Goal: Find specific page/section: Find specific page/section

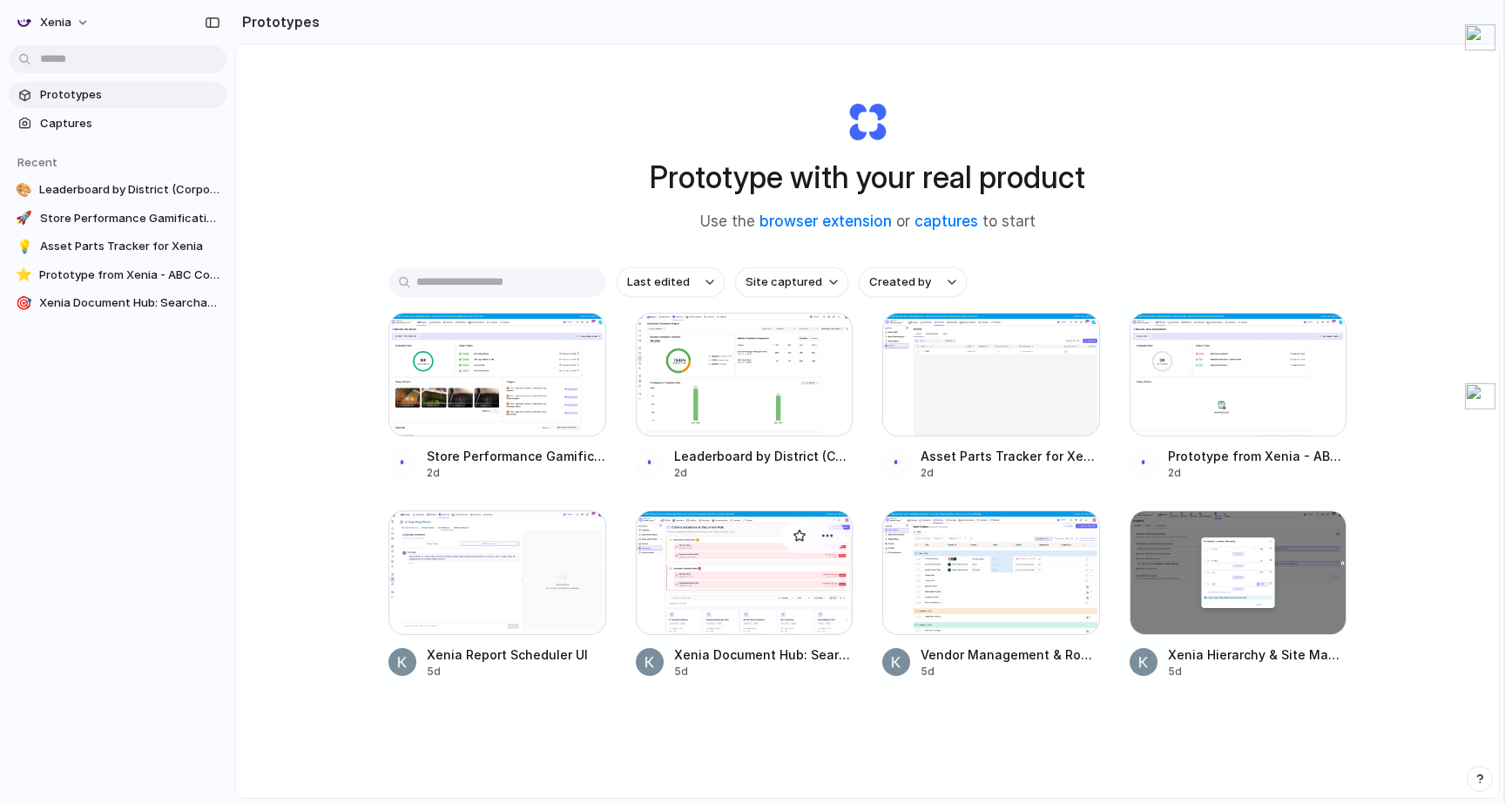
click at [707, 557] on div at bounding box center [745, 572] width 218 height 124
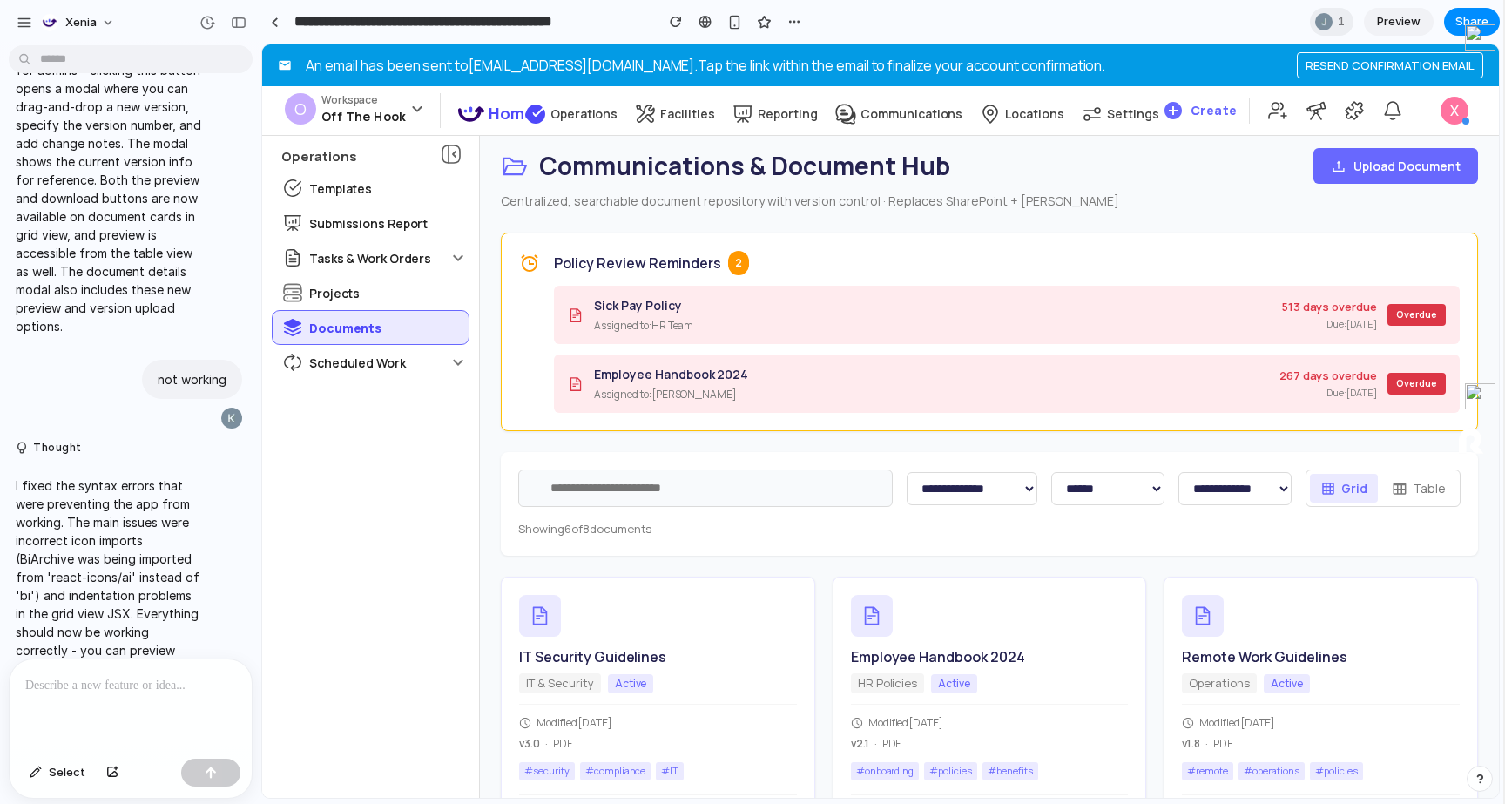
click at [678, 494] on input "text" at bounding box center [705, 487] width 374 height 37
click at [156, 709] on div at bounding box center [131, 705] width 242 height 92
click at [453, 377] on div "Scheduled Work" at bounding box center [371, 362] width 196 height 33
click at [456, 354] on icon at bounding box center [458, 362] width 21 height 21
click at [184, 698] on div "**********" at bounding box center [131, 705] width 242 height 92
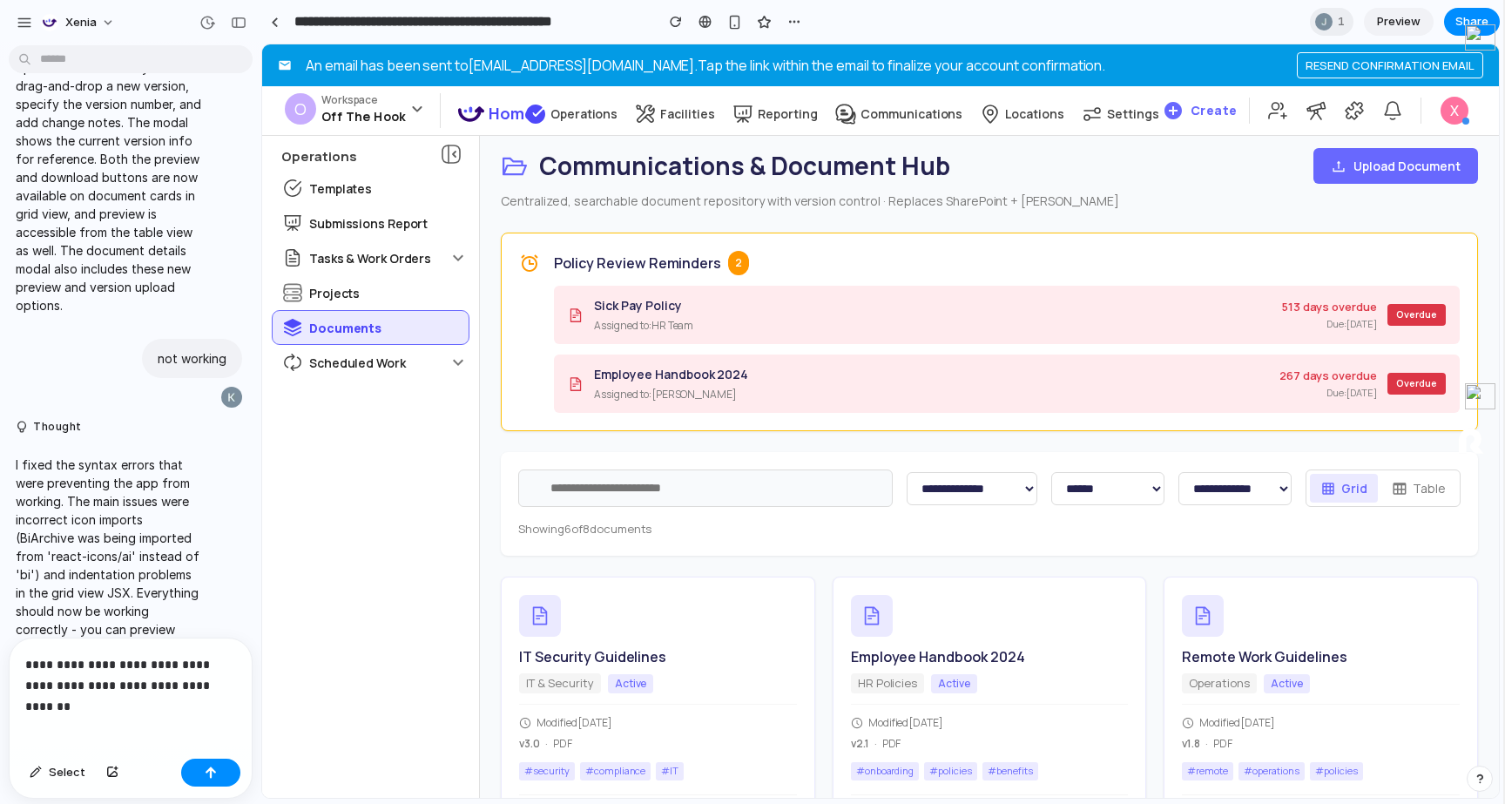
scroll to position [2650, 0]
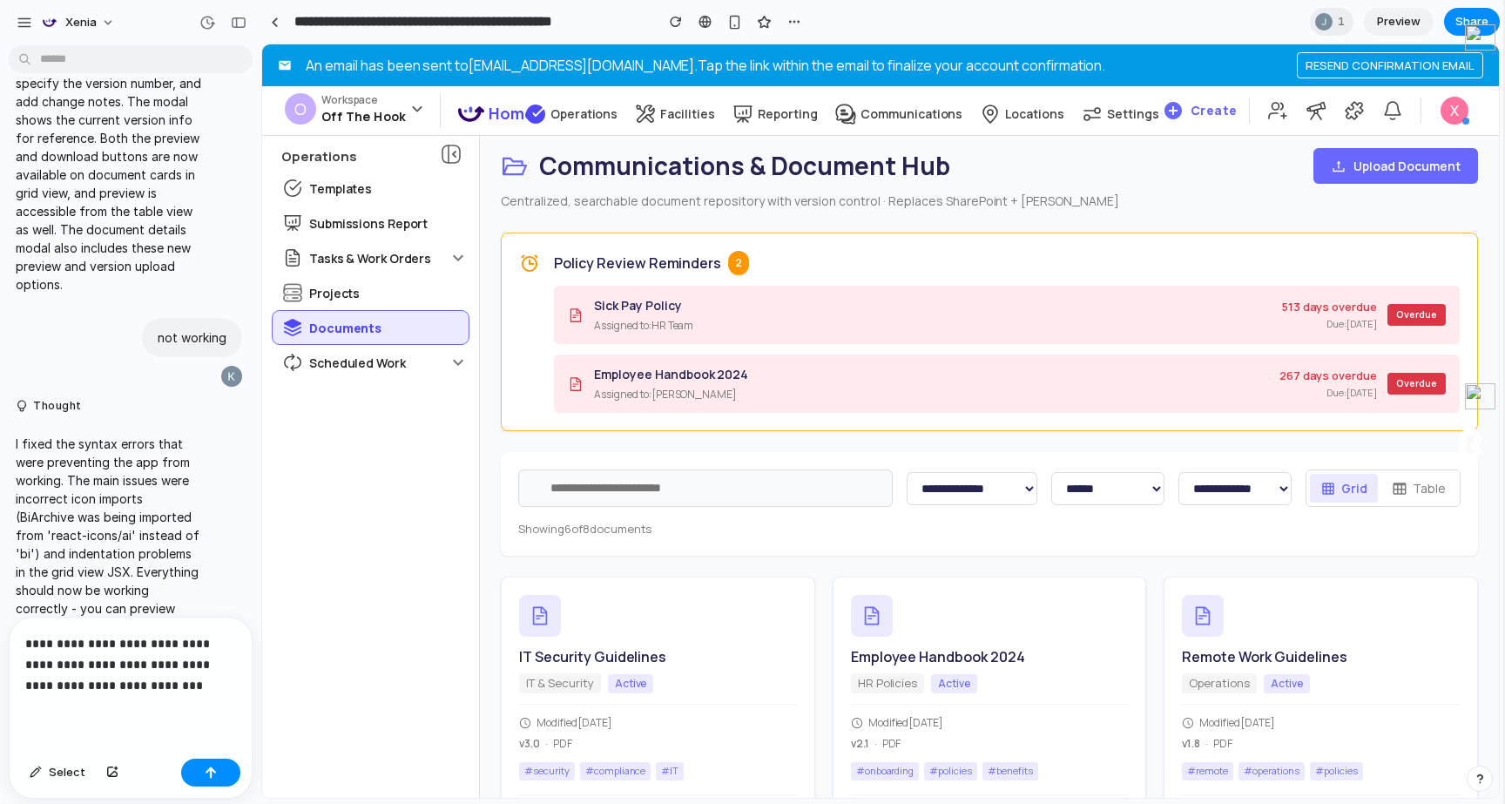
click at [175, 688] on p "**********" at bounding box center [130, 664] width 211 height 63
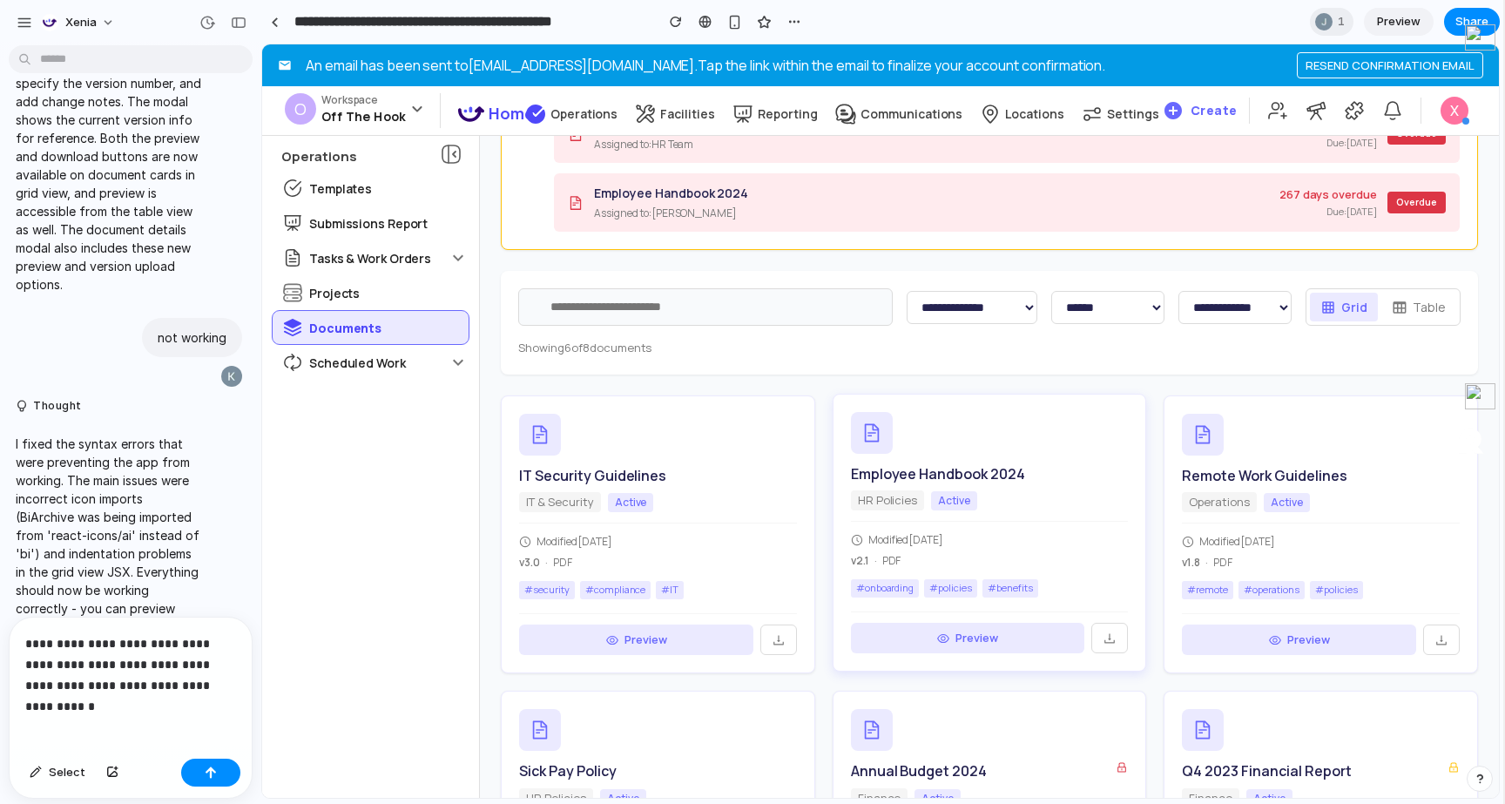
scroll to position [0, 0]
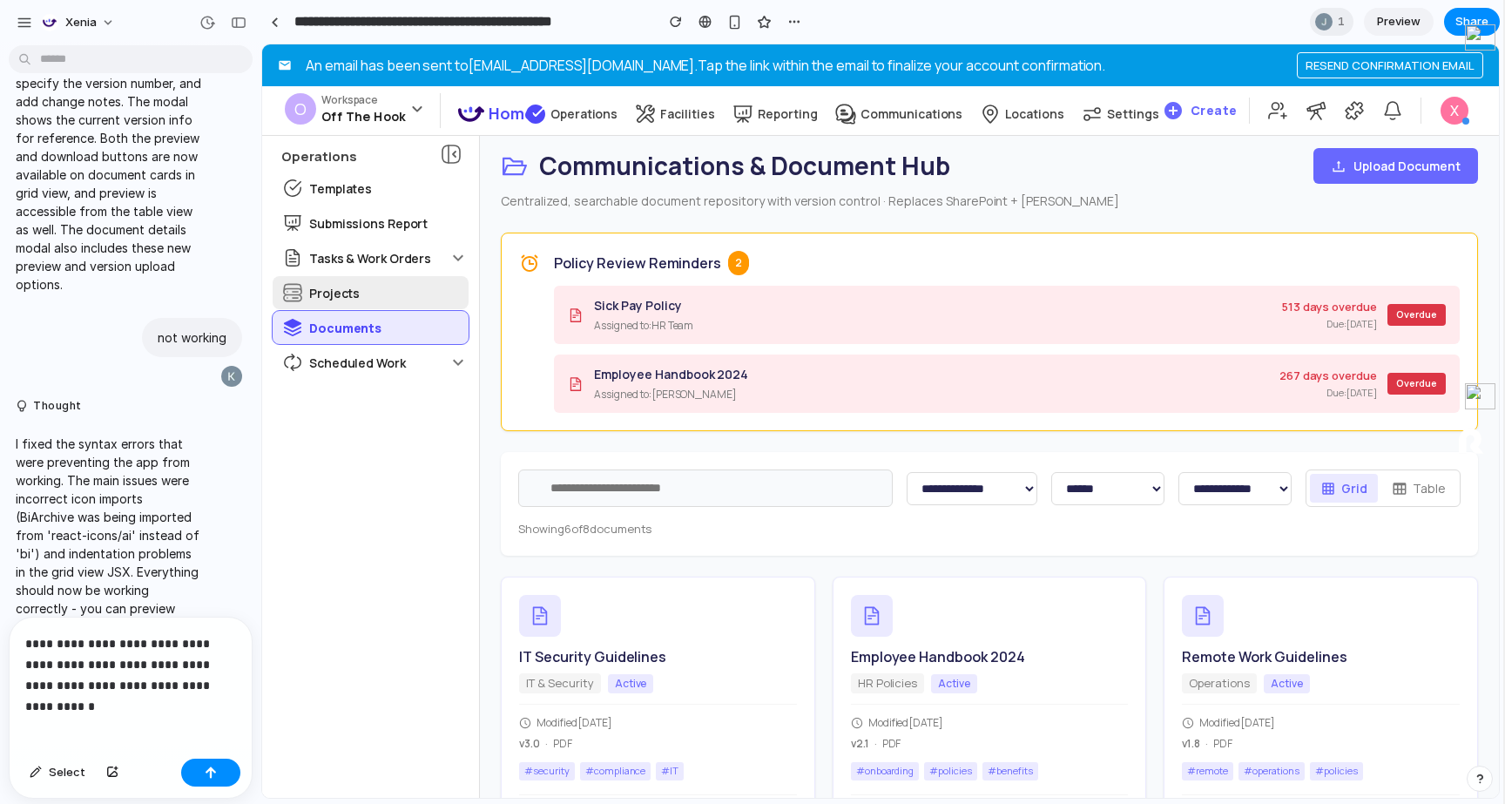
click at [384, 280] on div "Projects" at bounding box center [371, 292] width 196 height 33
click at [385, 261] on p "Tasks & Work Orders" at bounding box center [370, 258] width 122 height 18
click at [450, 146] on icon at bounding box center [451, 154] width 21 height 21
click at [224, 685] on p "**********" at bounding box center [130, 664] width 211 height 63
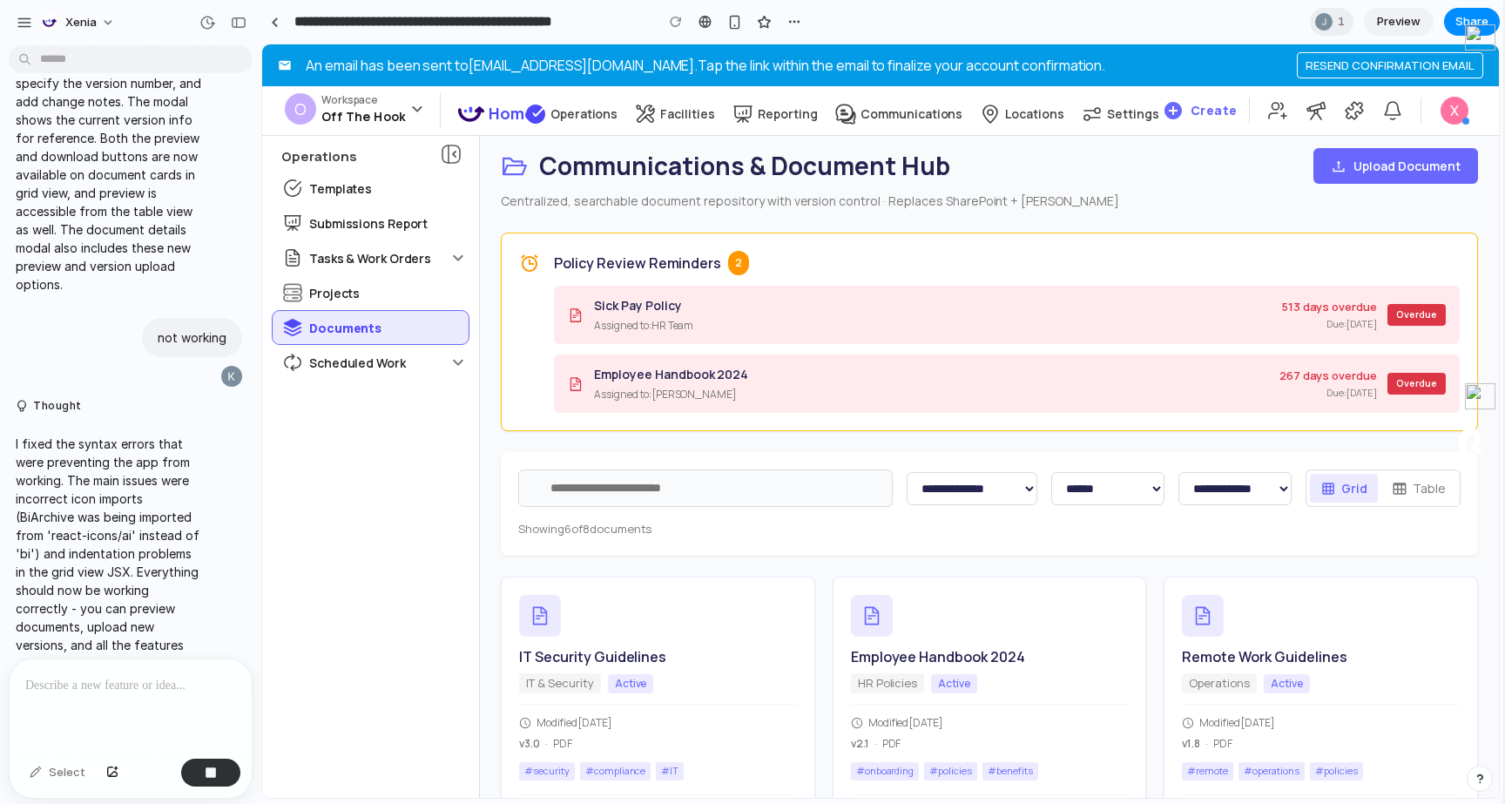
scroll to position [2769, 0]
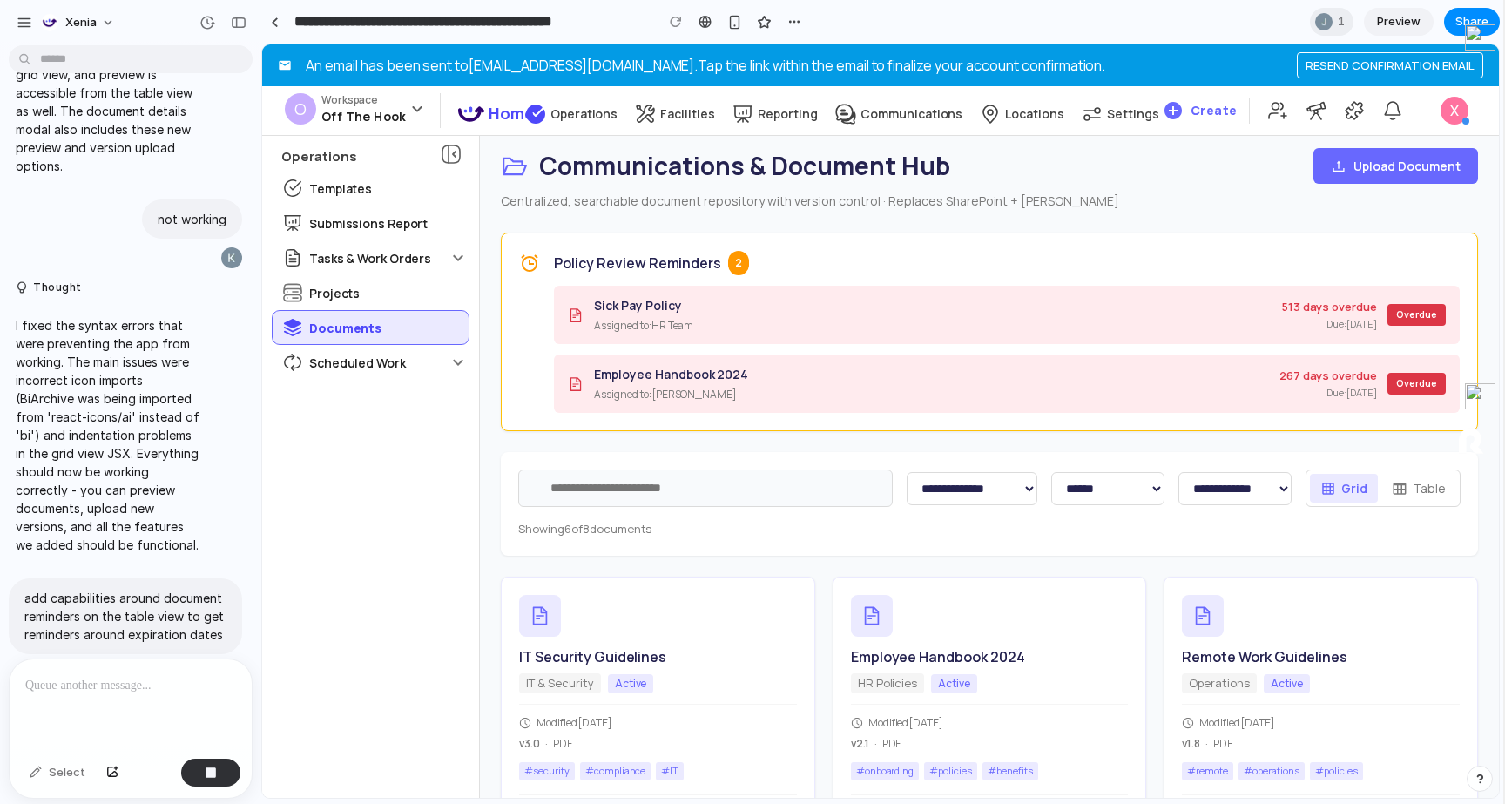
click at [580, 105] on p "Operations" at bounding box center [584, 113] width 68 height 17
click at [481, 134] on div "Home" at bounding box center [483, 118] width 50 height 33
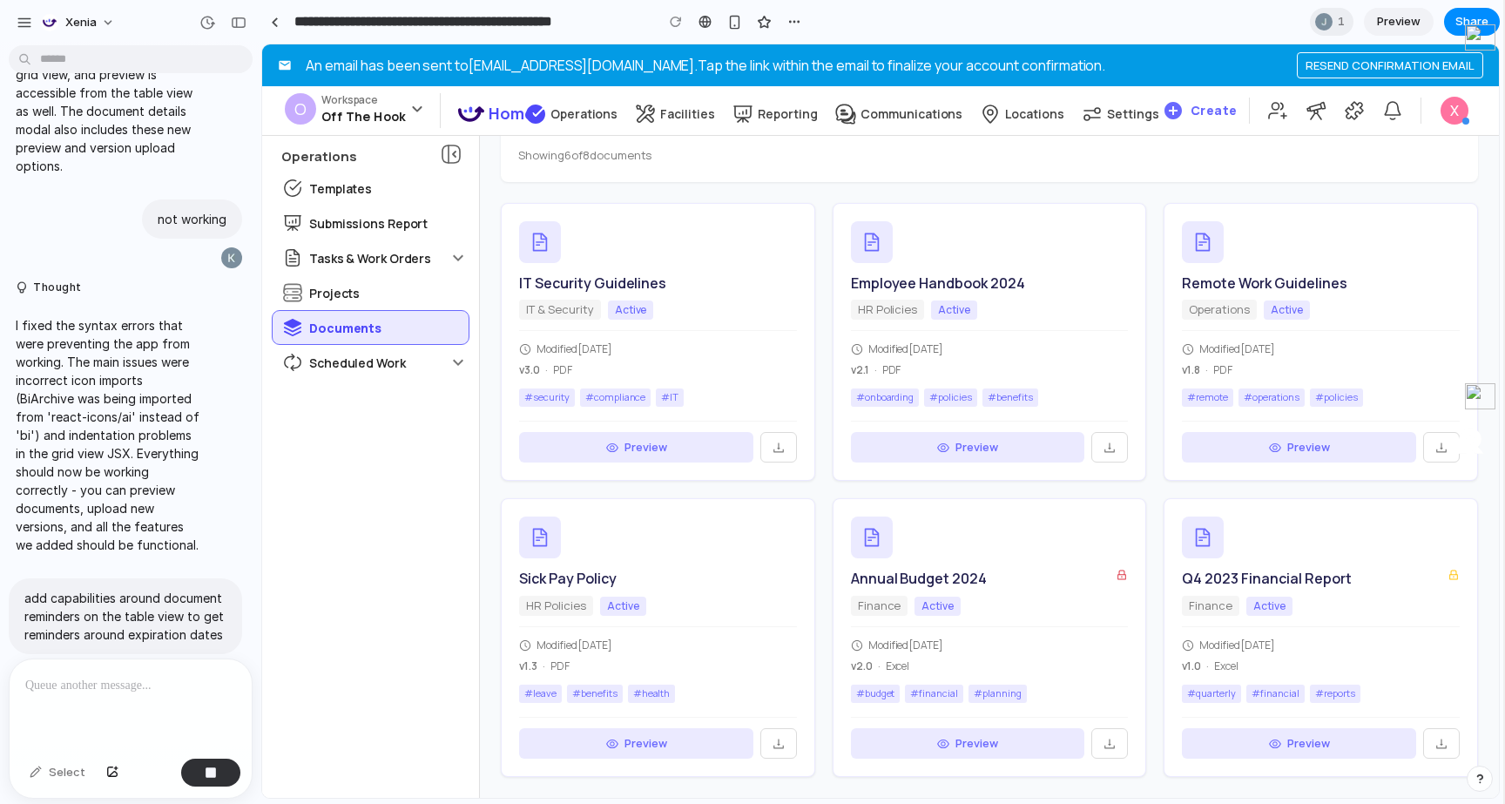
click at [598, 121] on p "Operations" at bounding box center [584, 113] width 68 height 17
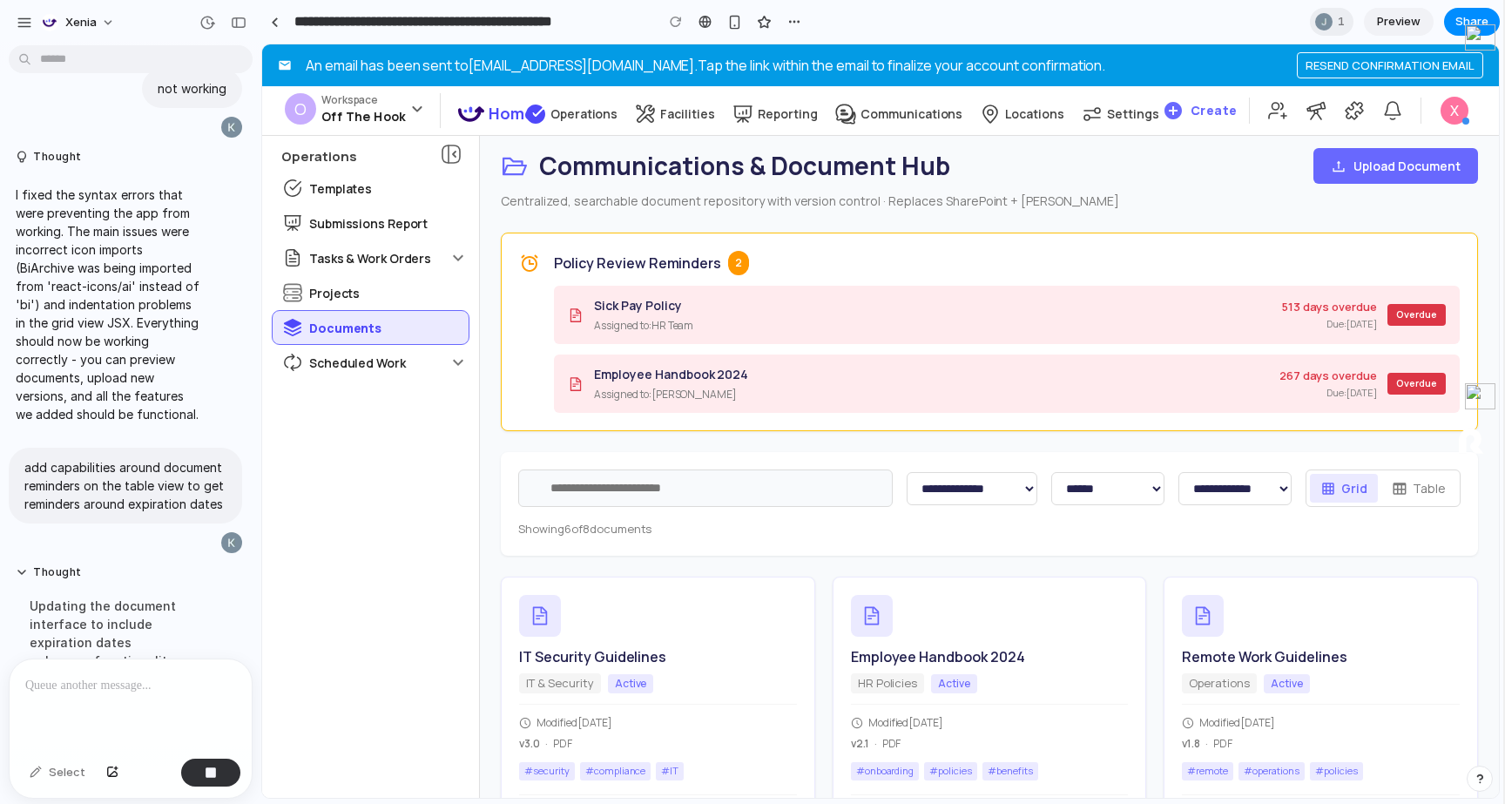
scroll to position [3363, 0]
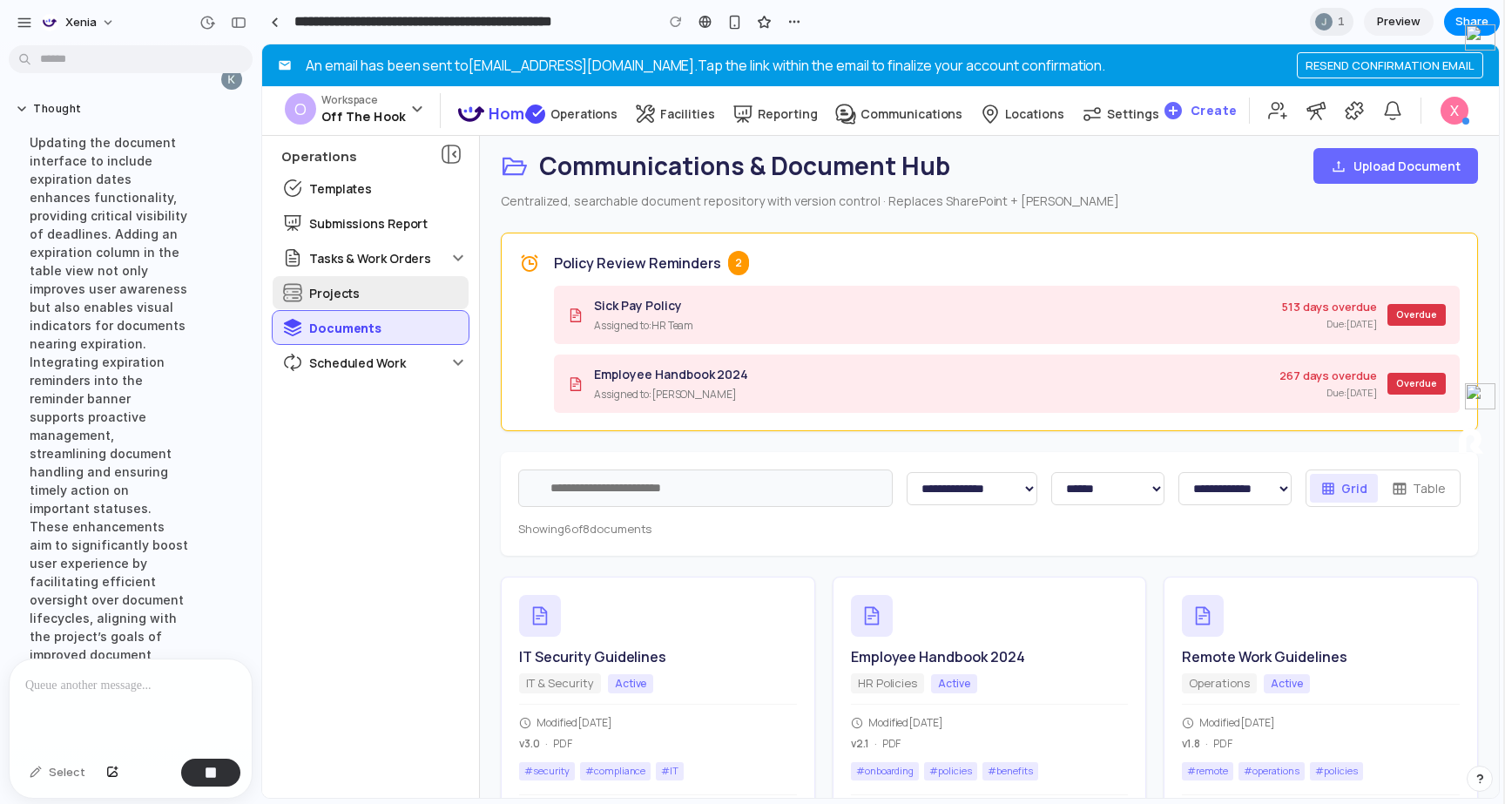
click at [374, 300] on div "Projects" at bounding box center [371, 292] width 196 height 33
click at [449, 253] on icon at bounding box center [458, 257] width 21 height 21
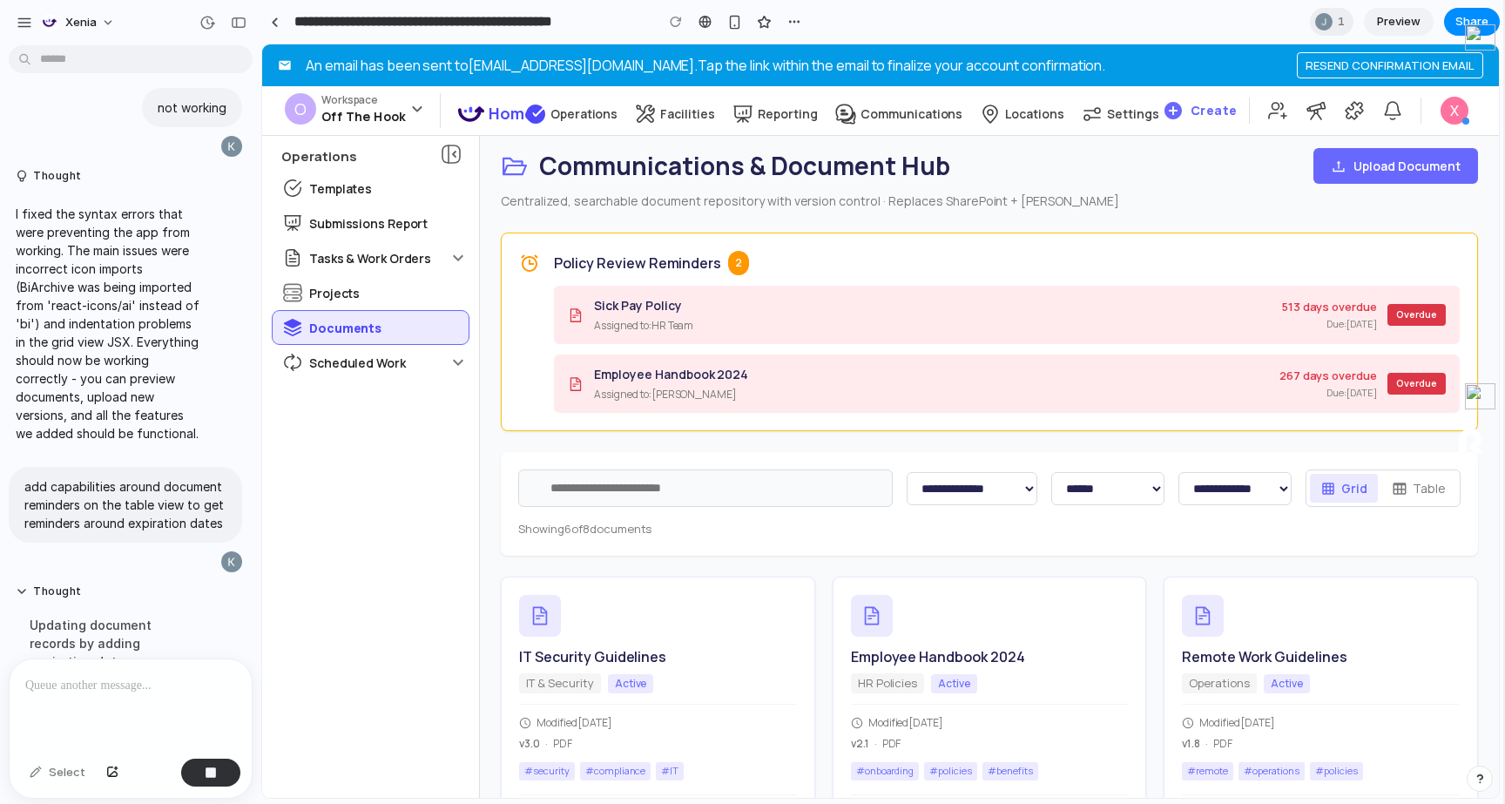
scroll to position [3381, 0]
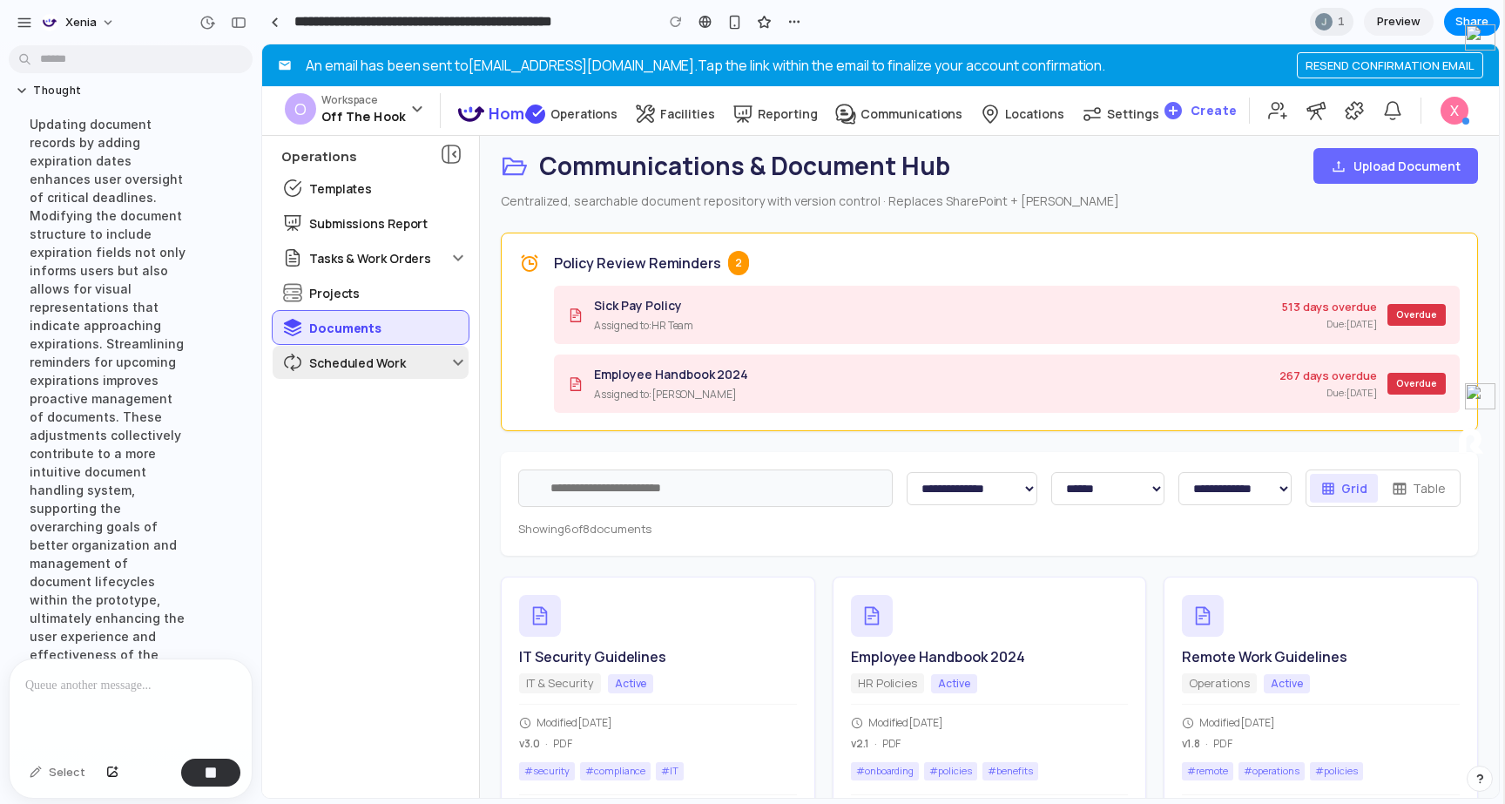
click at [415, 358] on div "Scheduled Work" at bounding box center [360, 362] width 175 height 33
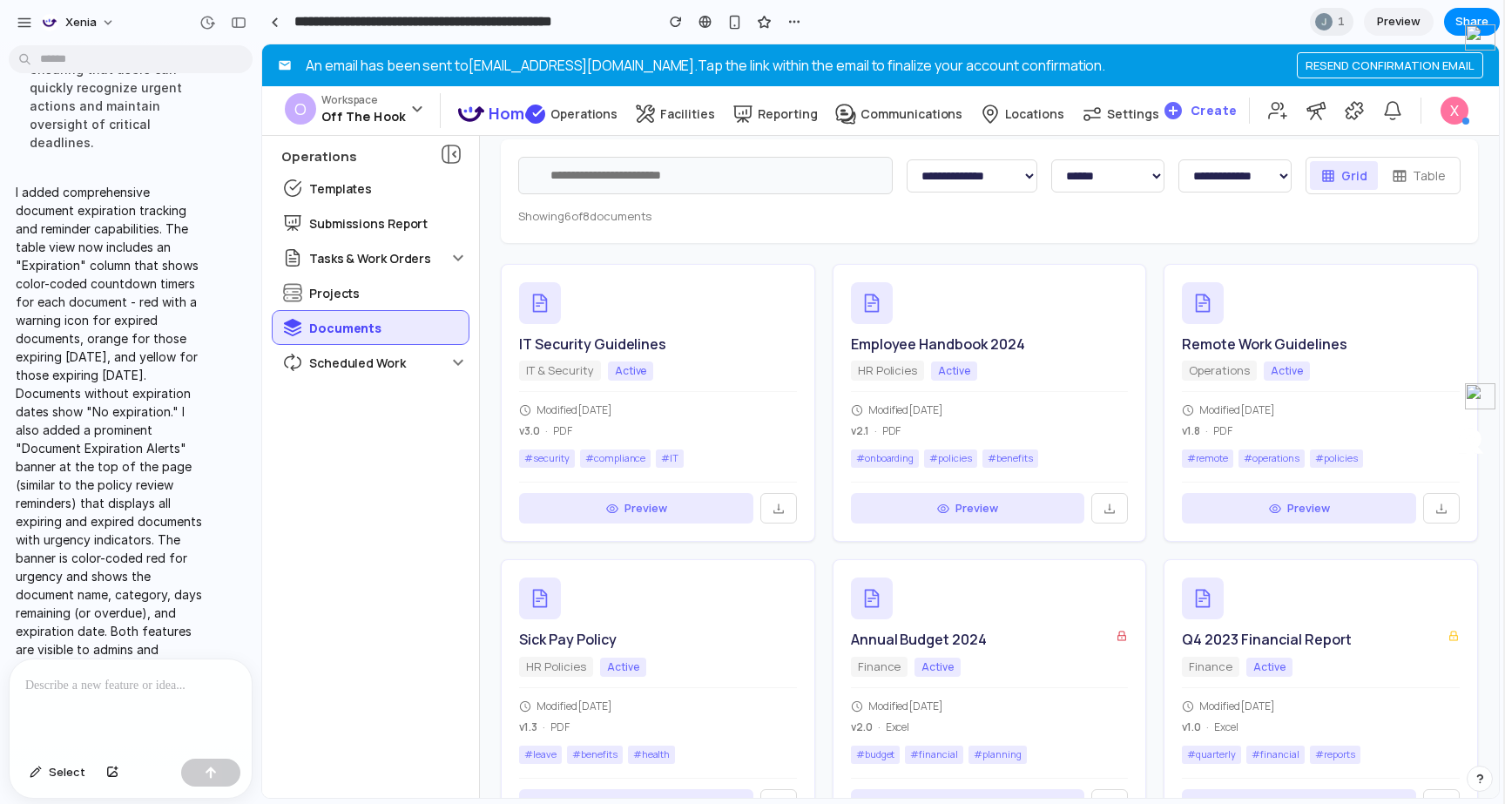
scroll to position [531, 0]
click at [779, 501] on icon at bounding box center [779, 508] width 14 height 14
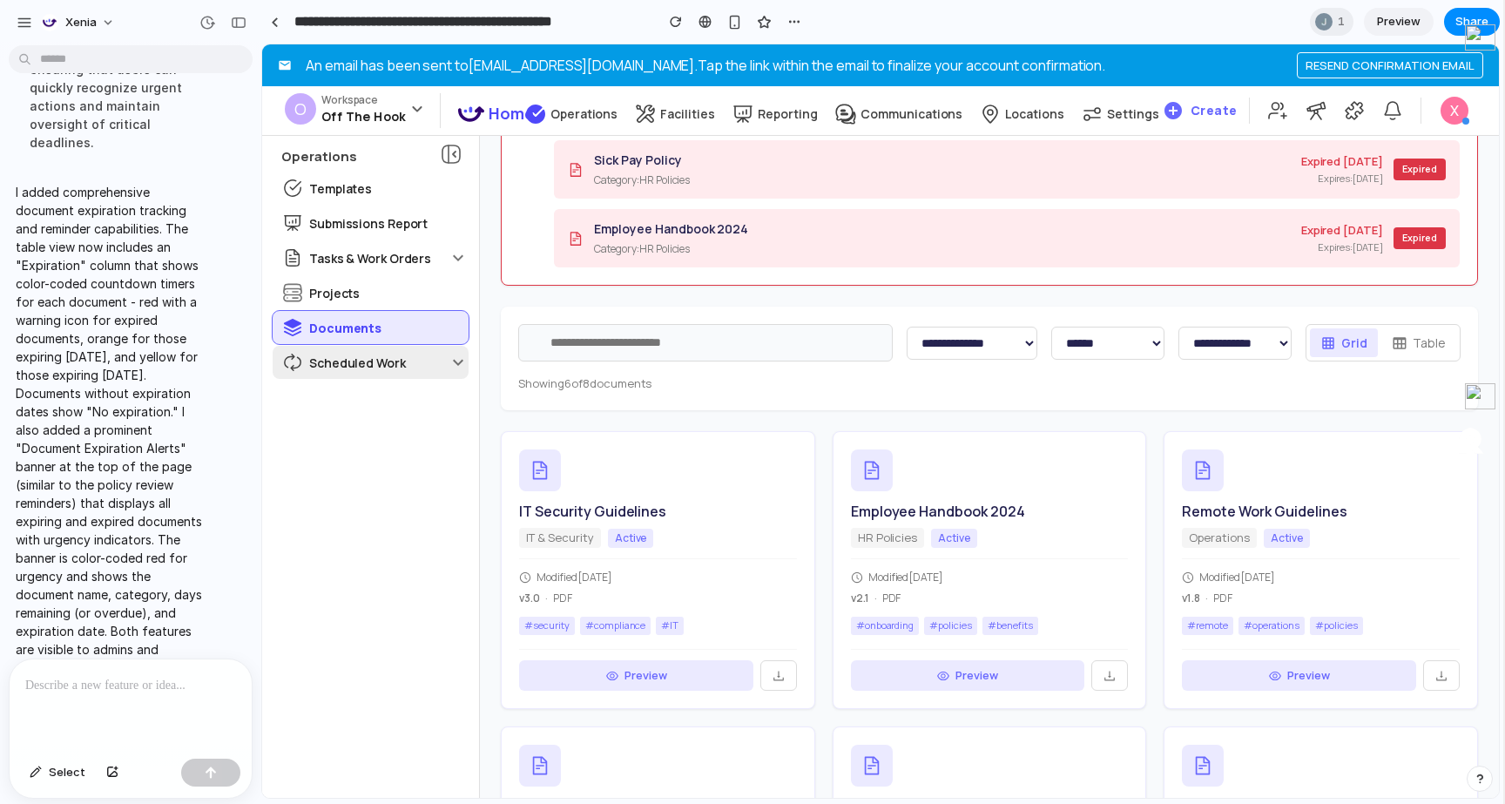
scroll to position [354, 0]
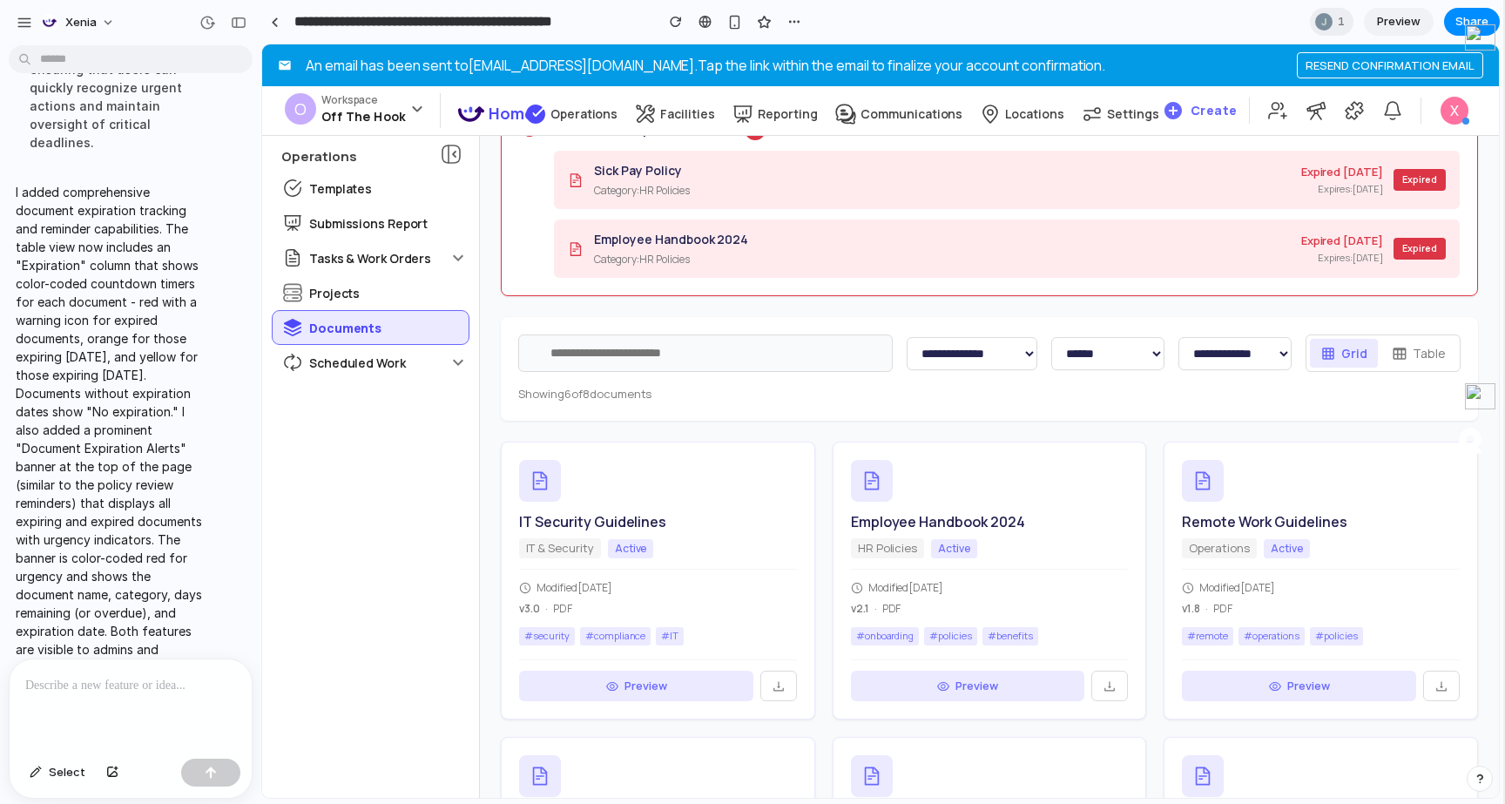
click at [1416, 357] on button "Table" at bounding box center [1418, 353] width 75 height 29
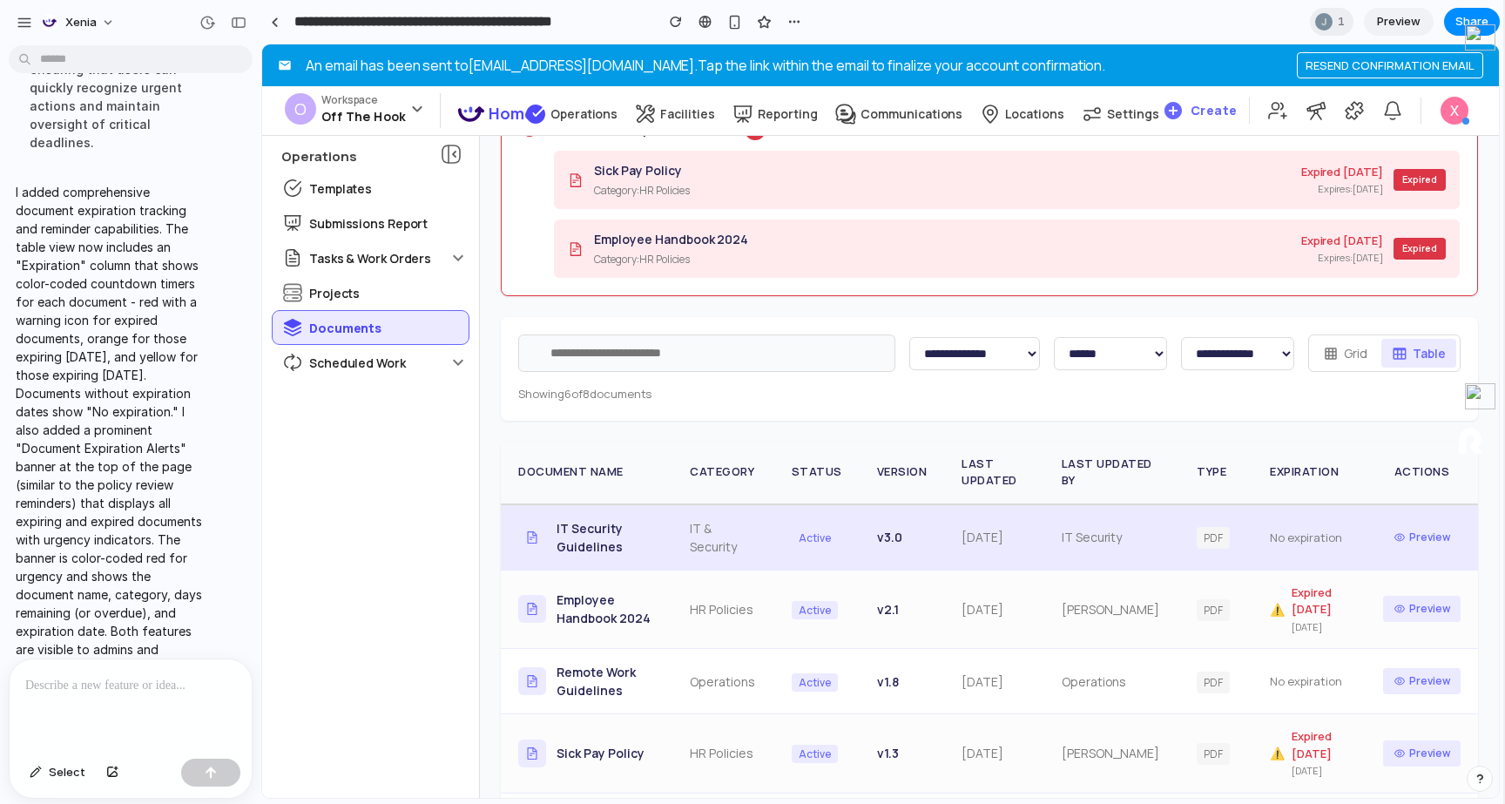
click at [1293, 541] on span "No expiration" at bounding box center [1306, 538] width 72 height 16
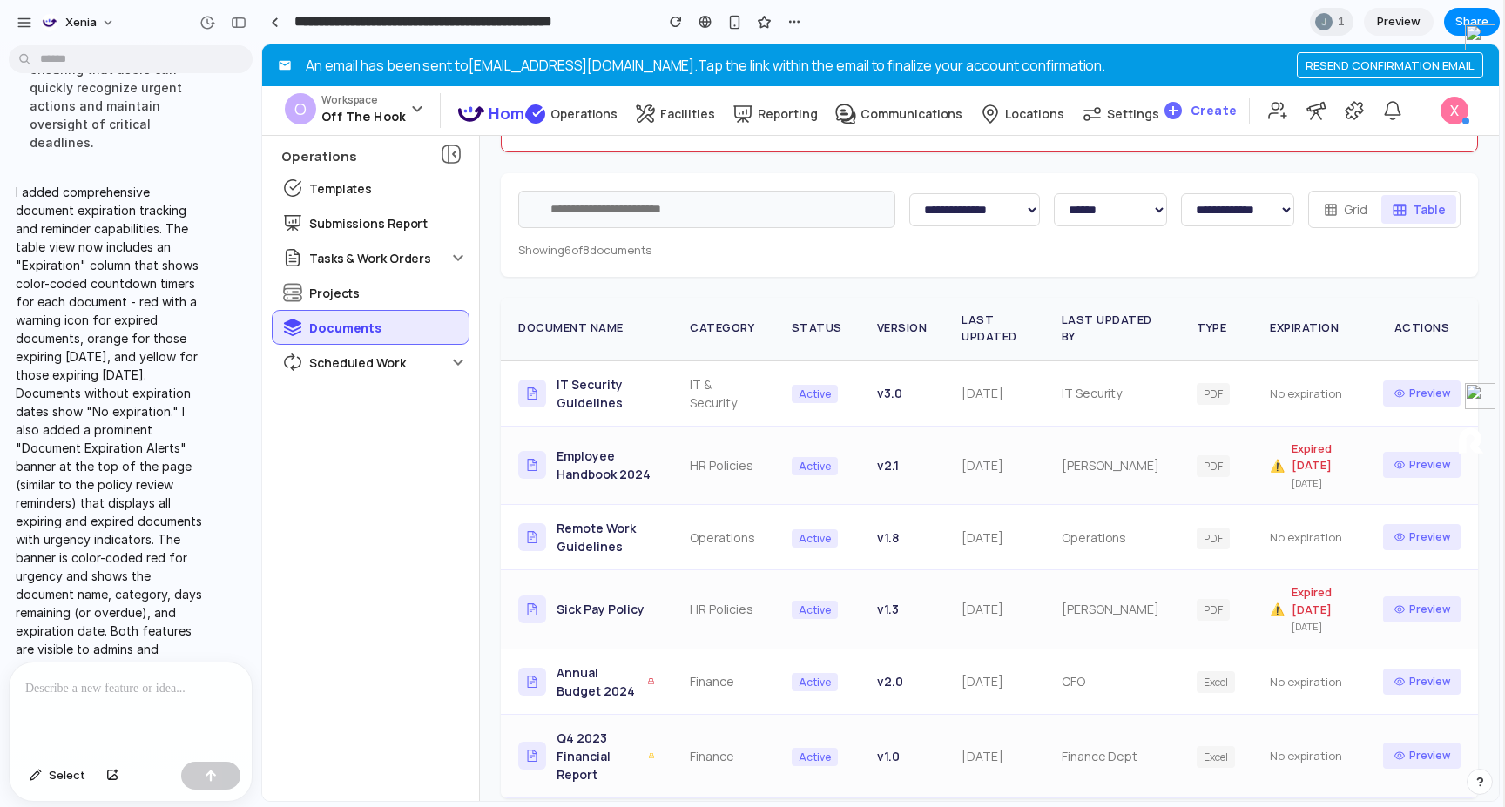
scroll to position [3871, 0]
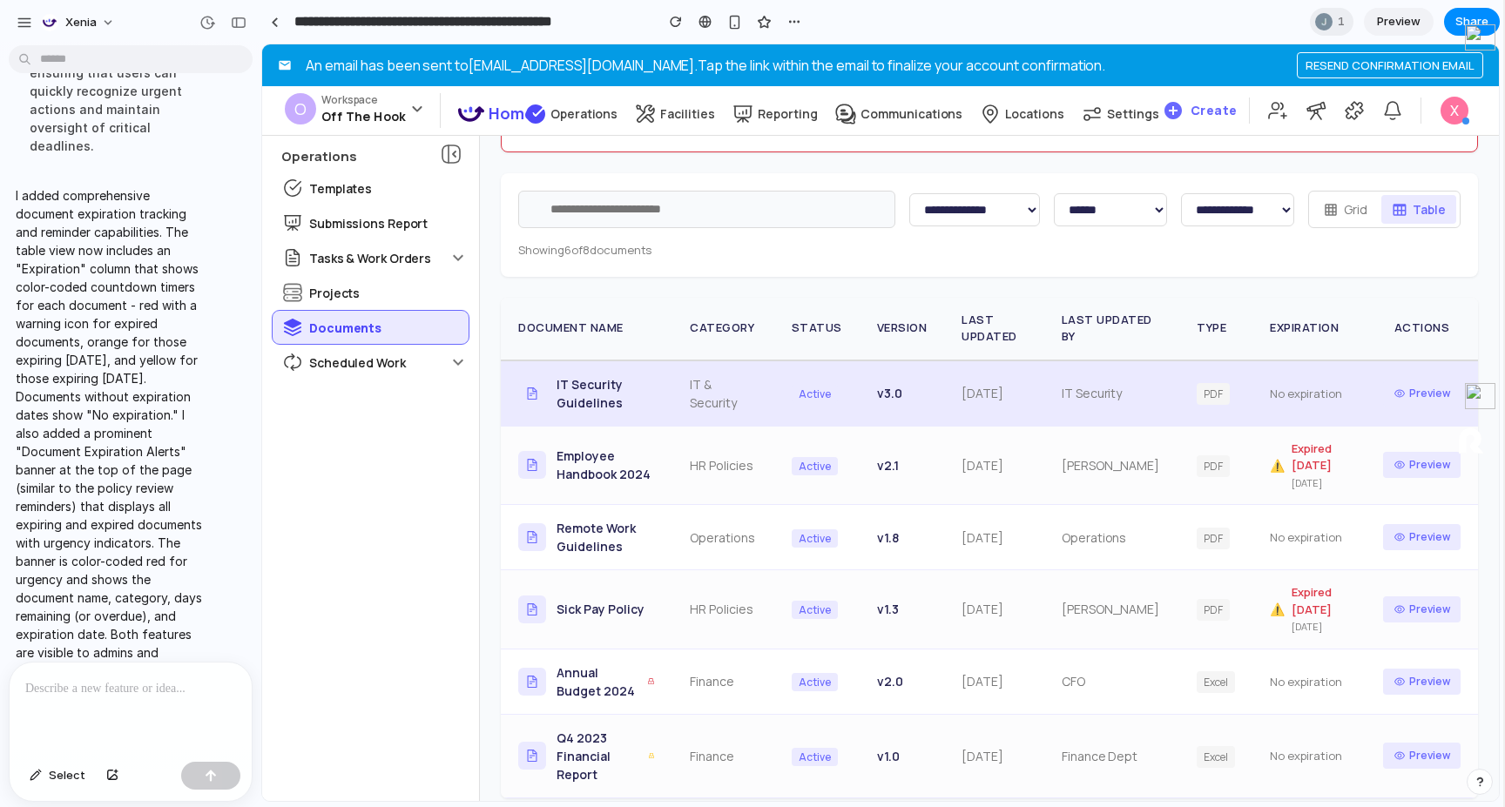
click at [570, 395] on span "IT Security Guidelines" at bounding box center [606, 393] width 98 height 37
click at [530, 390] on icon at bounding box center [532, 394] width 14 height 14
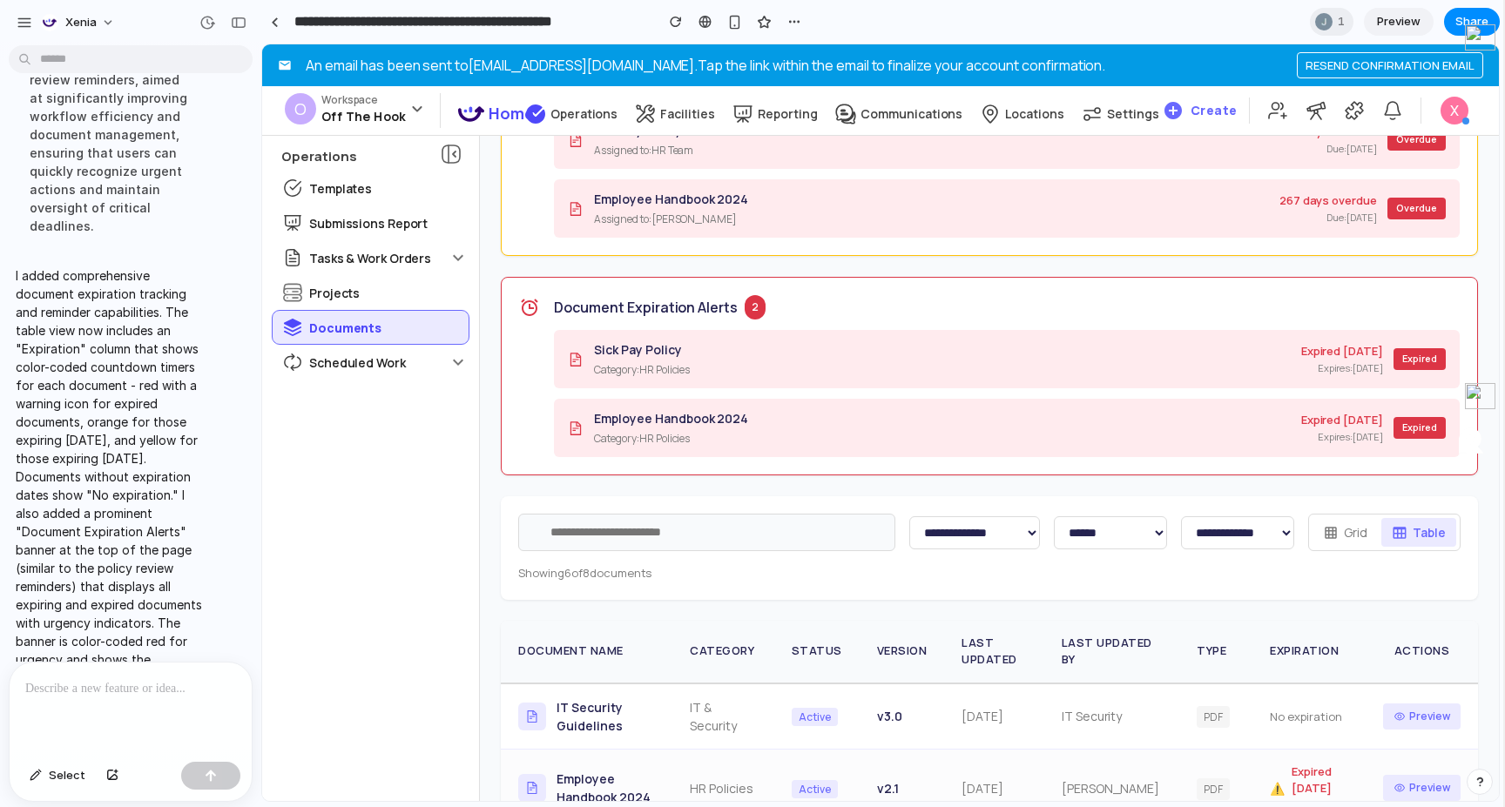
scroll to position [498, 0]
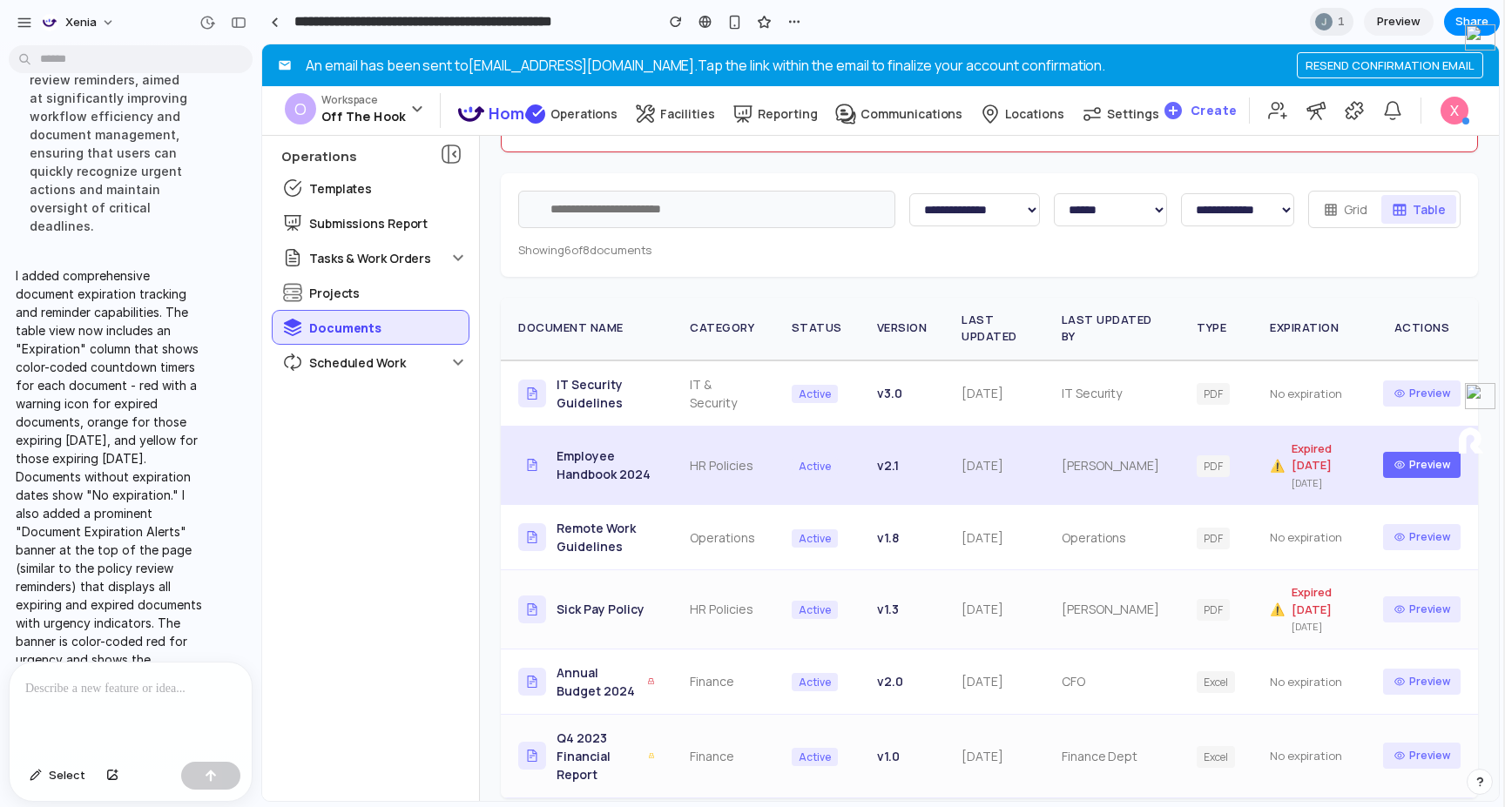
click at [1444, 464] on button "Preview" at bounding box center [1422, 465] width 78 height 26
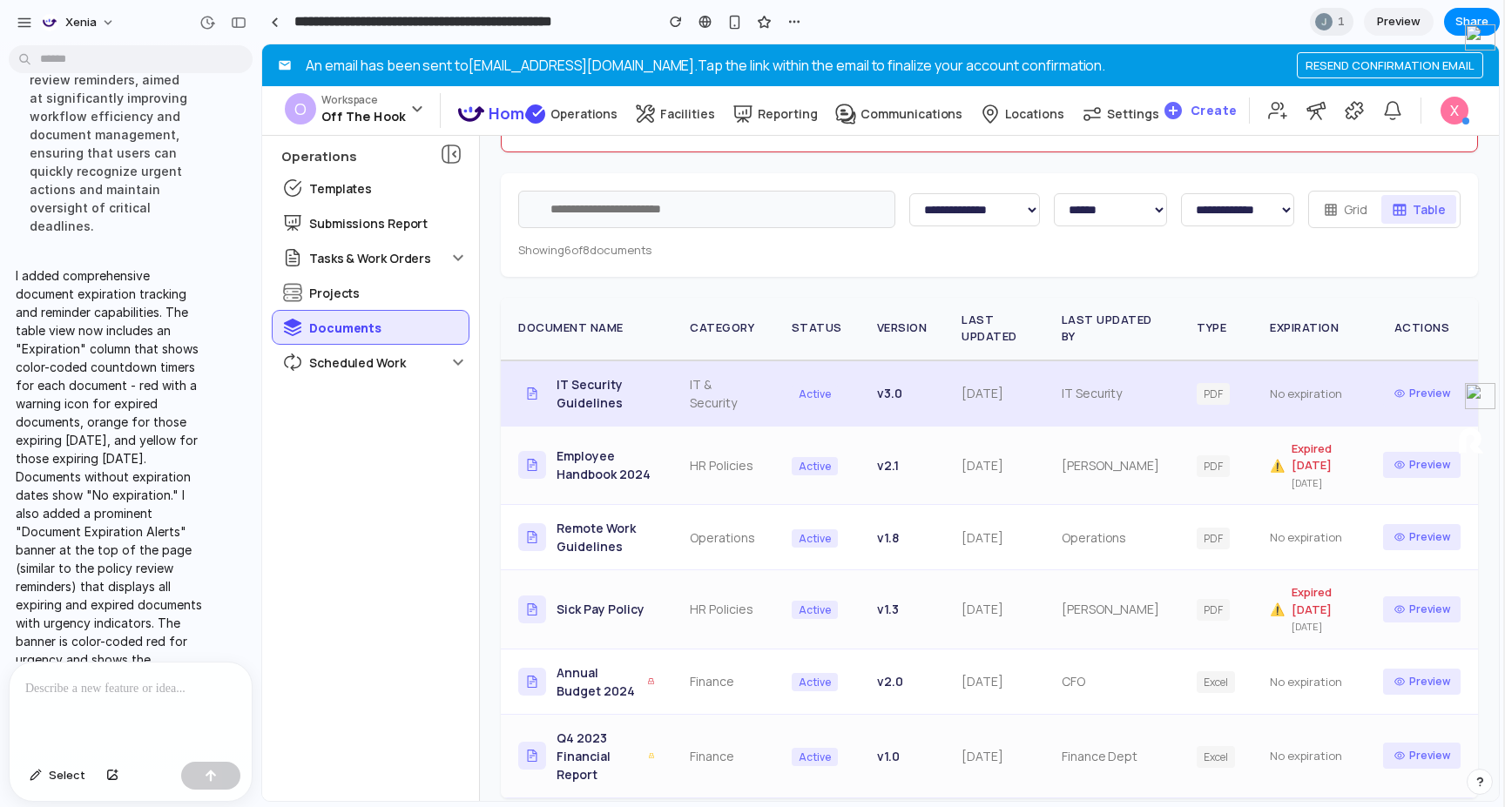
click at [1299, 372] on td "No expiration" at bounding box center [1308, 394] width 113 height 66
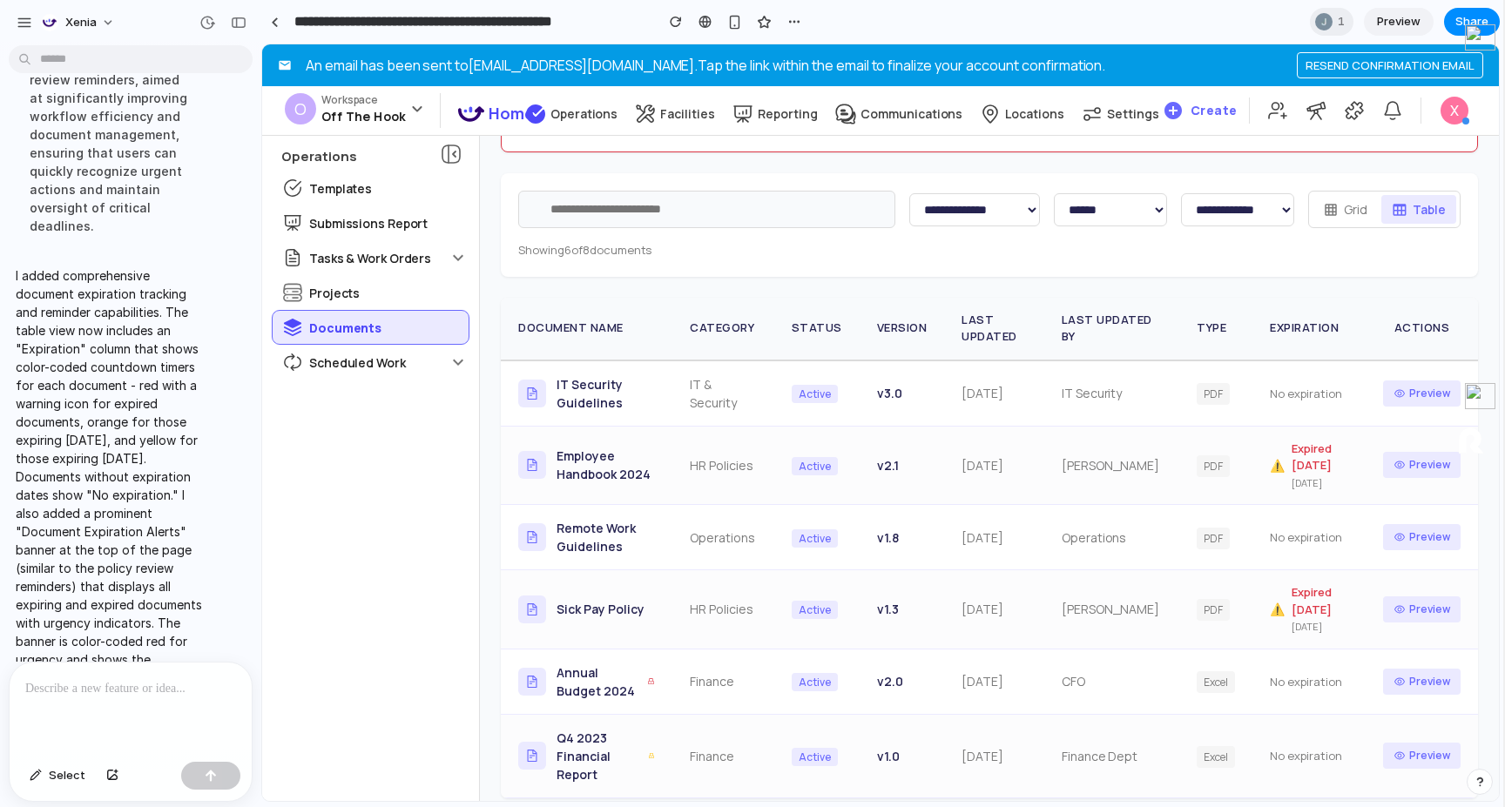
click at [1359, 210] on button "Grid" at bounding box center [1344, 209] width 65 height 29
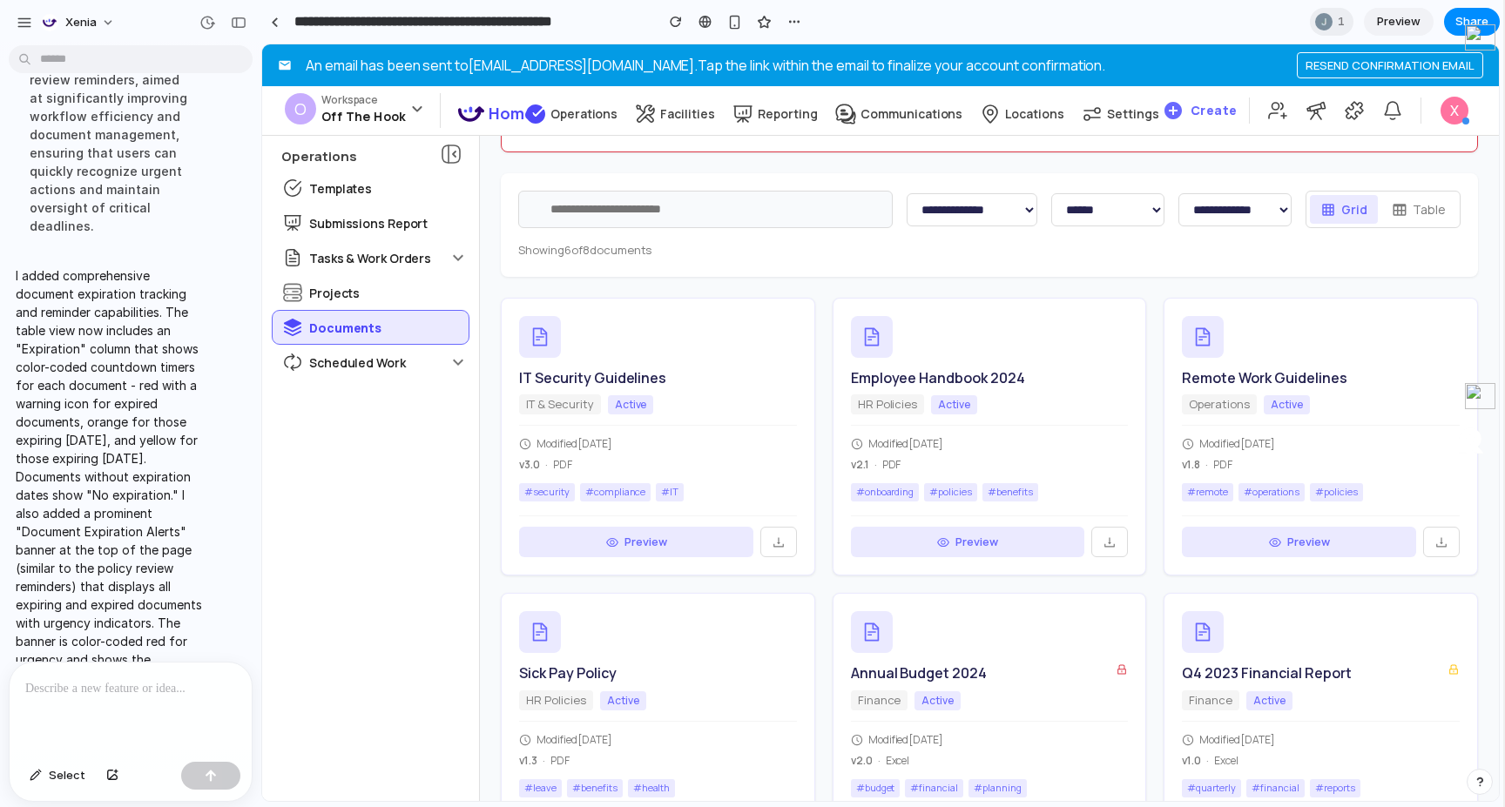
click at [1419, 216] on button "Table" at bounding box center [1418, 209] width 75 height 29
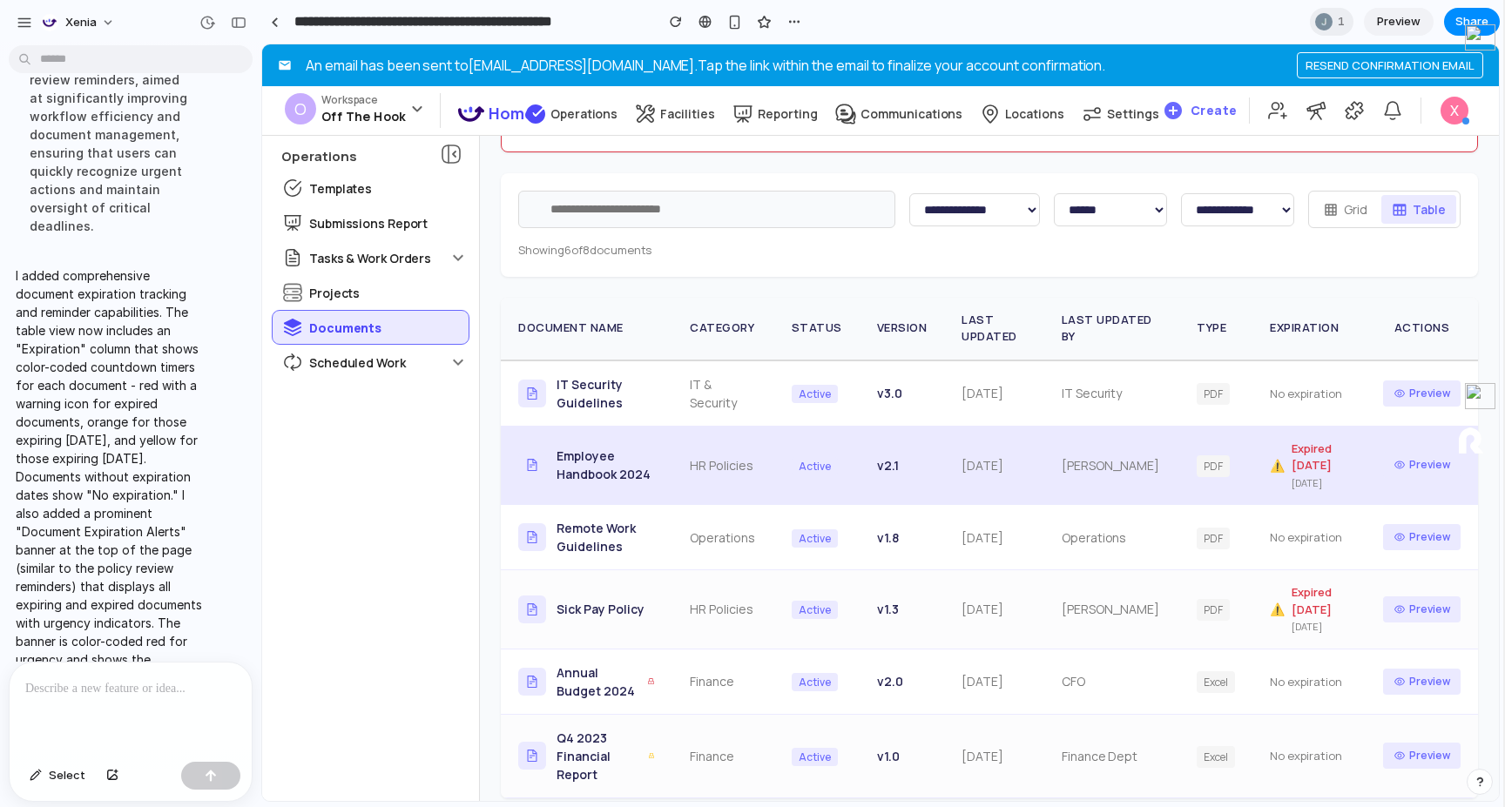
click at [1312, 437] on td "⚠️ Expired [DATE] [DATE]" at bounding box center [1308, 465] width 113 height 79
click at [909, 460] on td "v 2.1" at bounding box center [902, 465] width 85 height 79
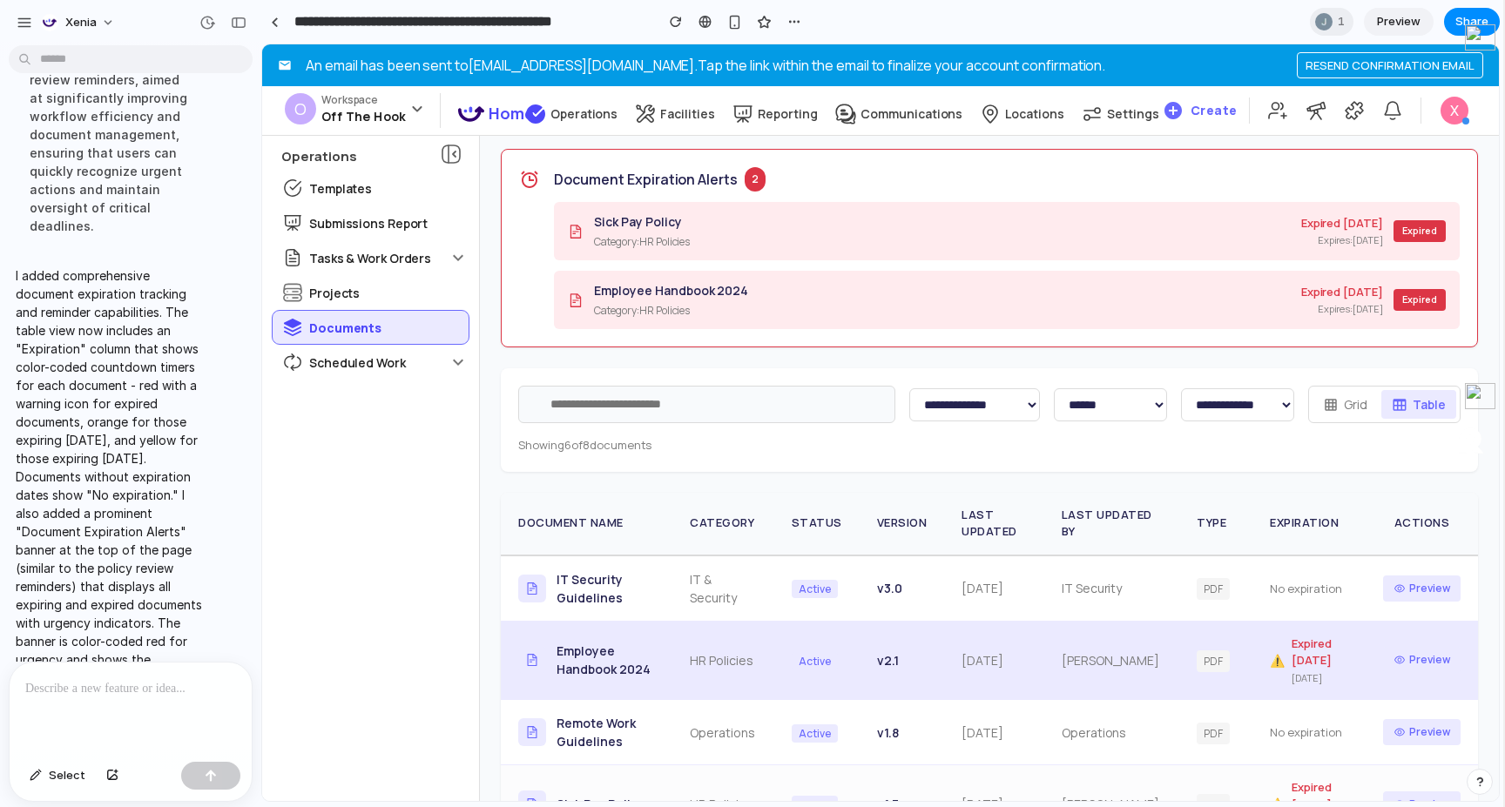
scroll to position [61, 0]
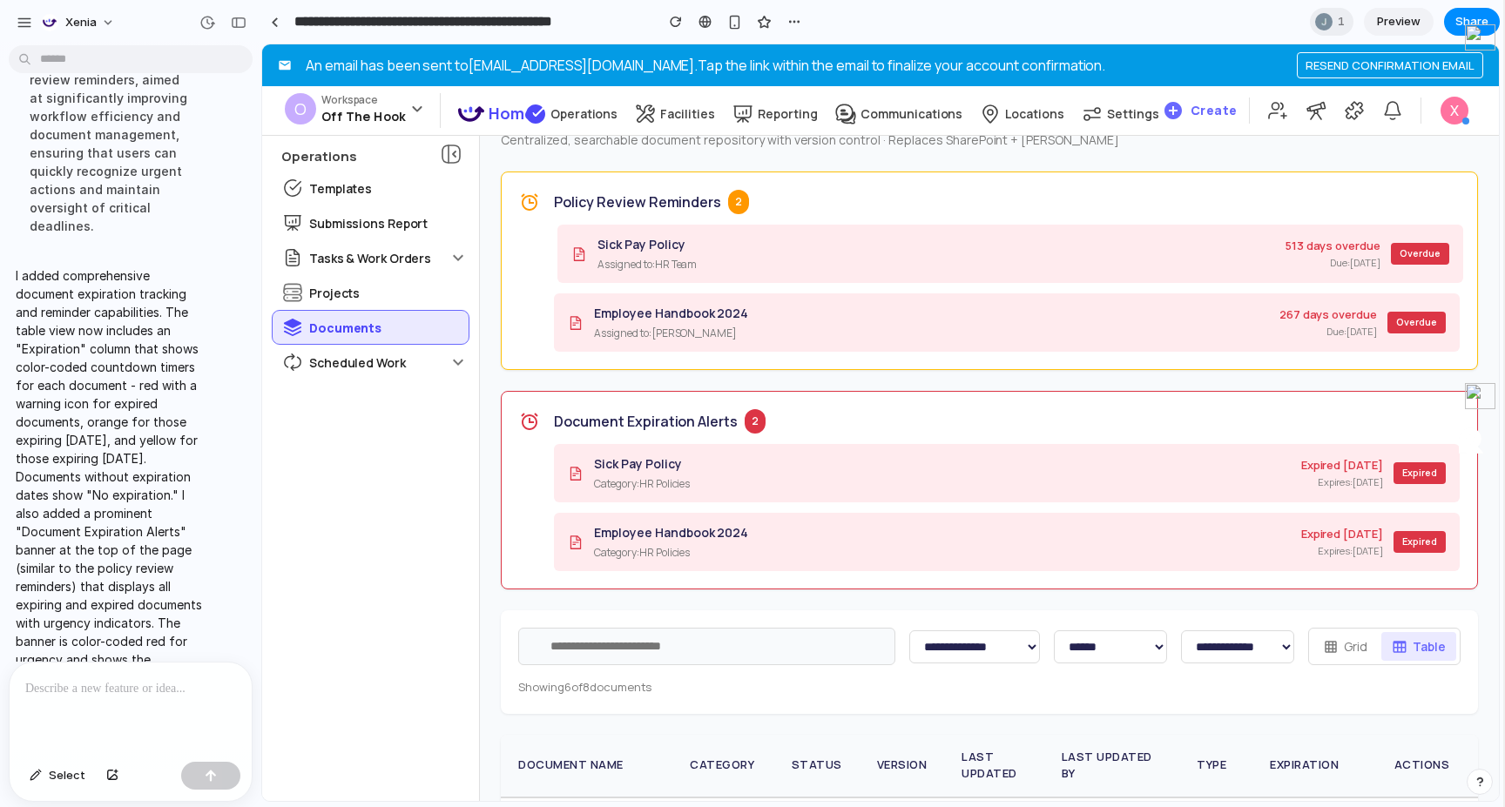
click at [1392, 246] on span "Overdue" at bounding box center [1420, 254] width 58 height 22
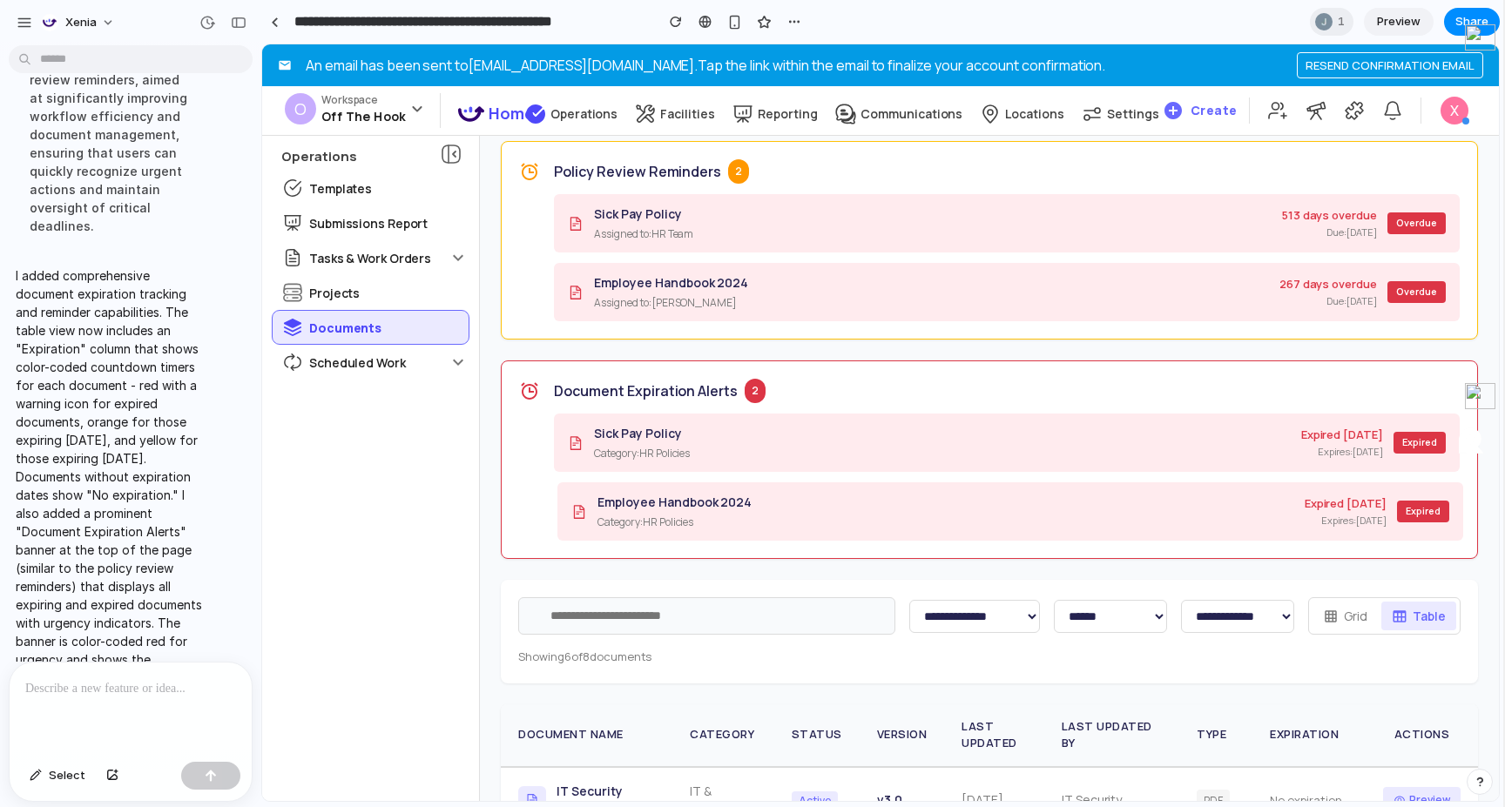
scroll to position [0, 0]
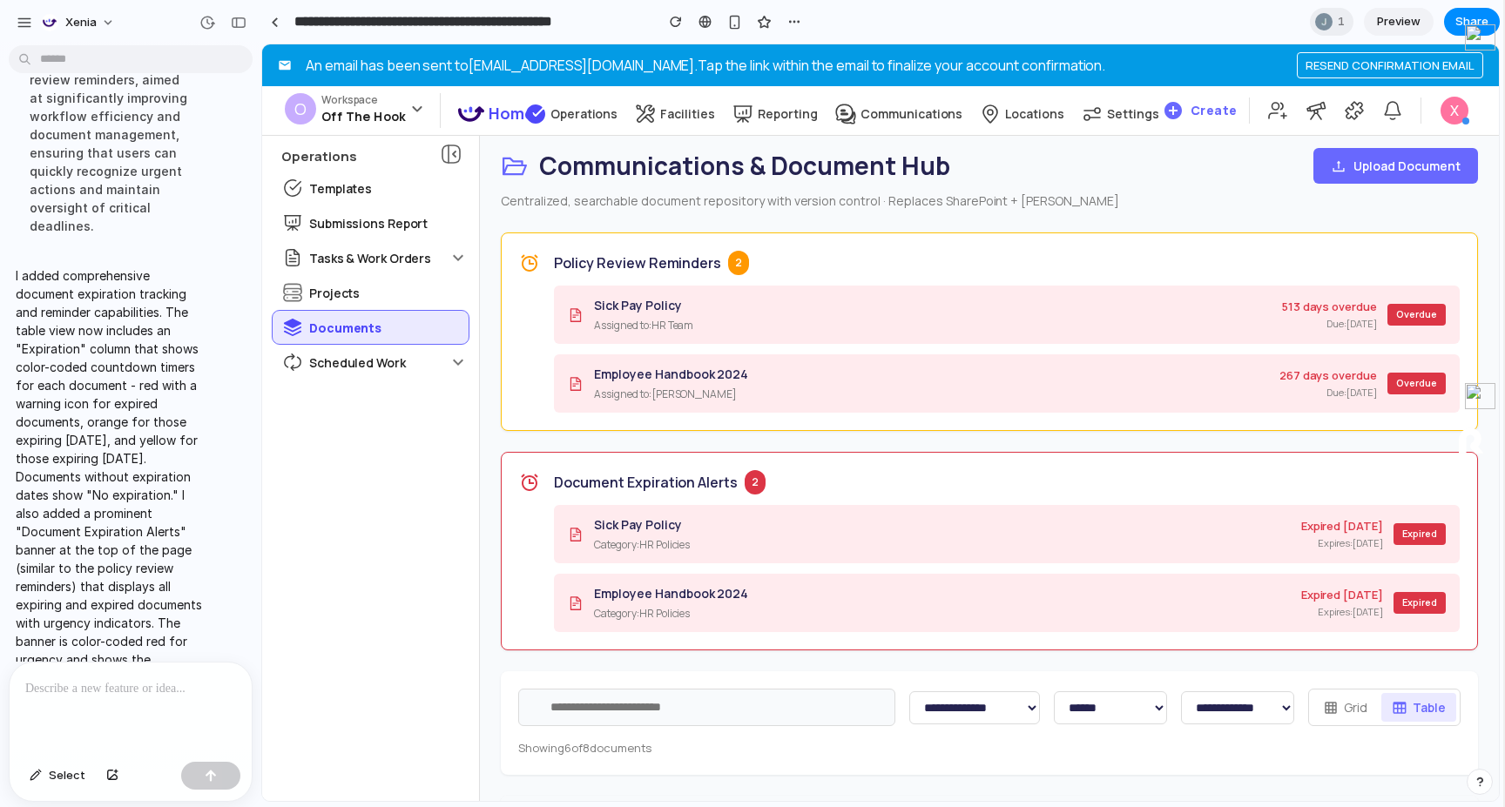
click at [1404, 17] on span "Preview" at bounding box center [1399, 21] width 44 height 17
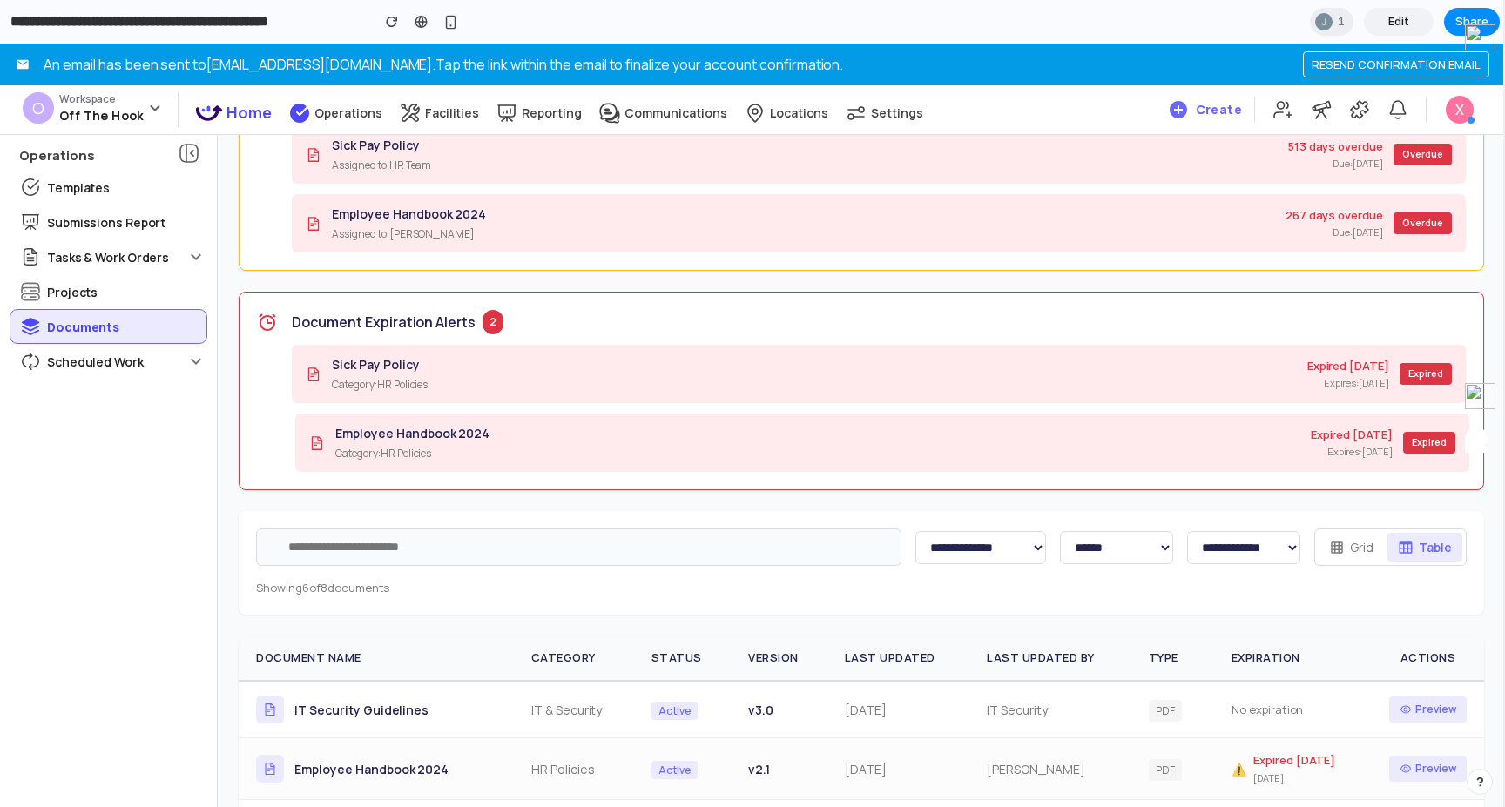
scroll to position [158, 0]
click at [1357, 543] on button "Grid" at bounding box center [1351, 549] width 65 height 29
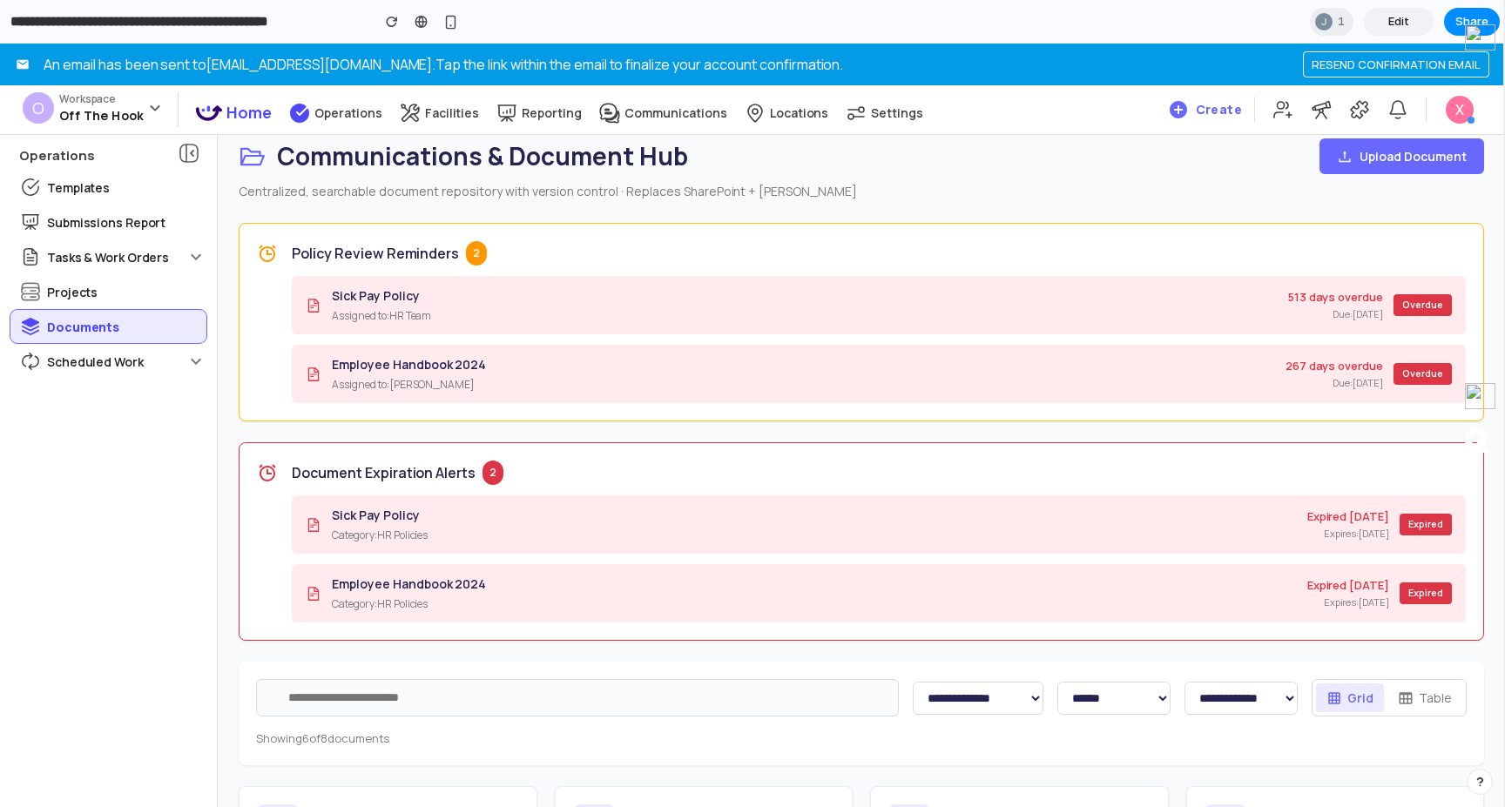
scroll to position [7, 0]
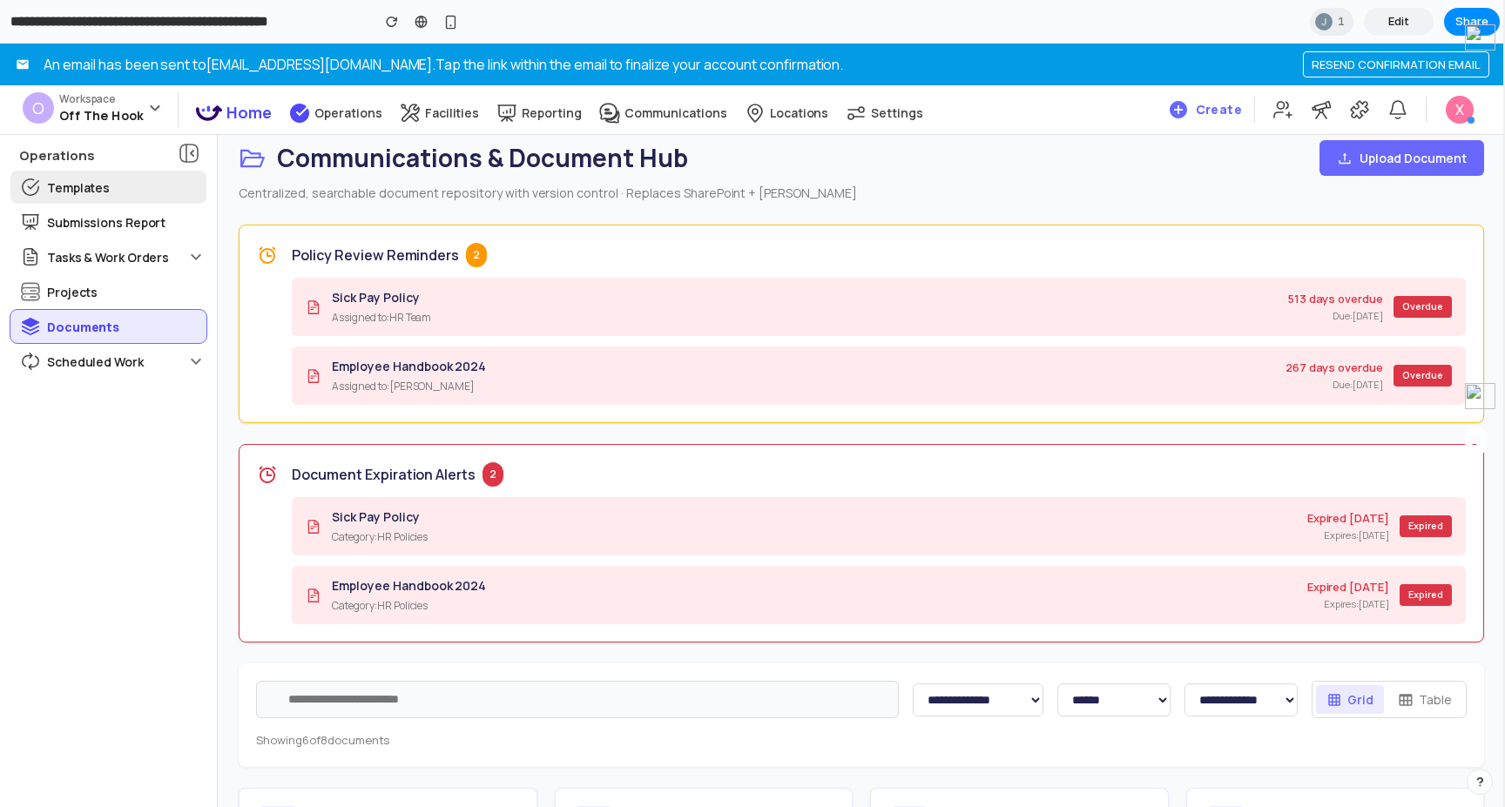
click at [132, 195] on div "Templates" at bounding box center [108, 187] width 196 height 33
